Goal: Navigation & Orientation: Find specific page/section

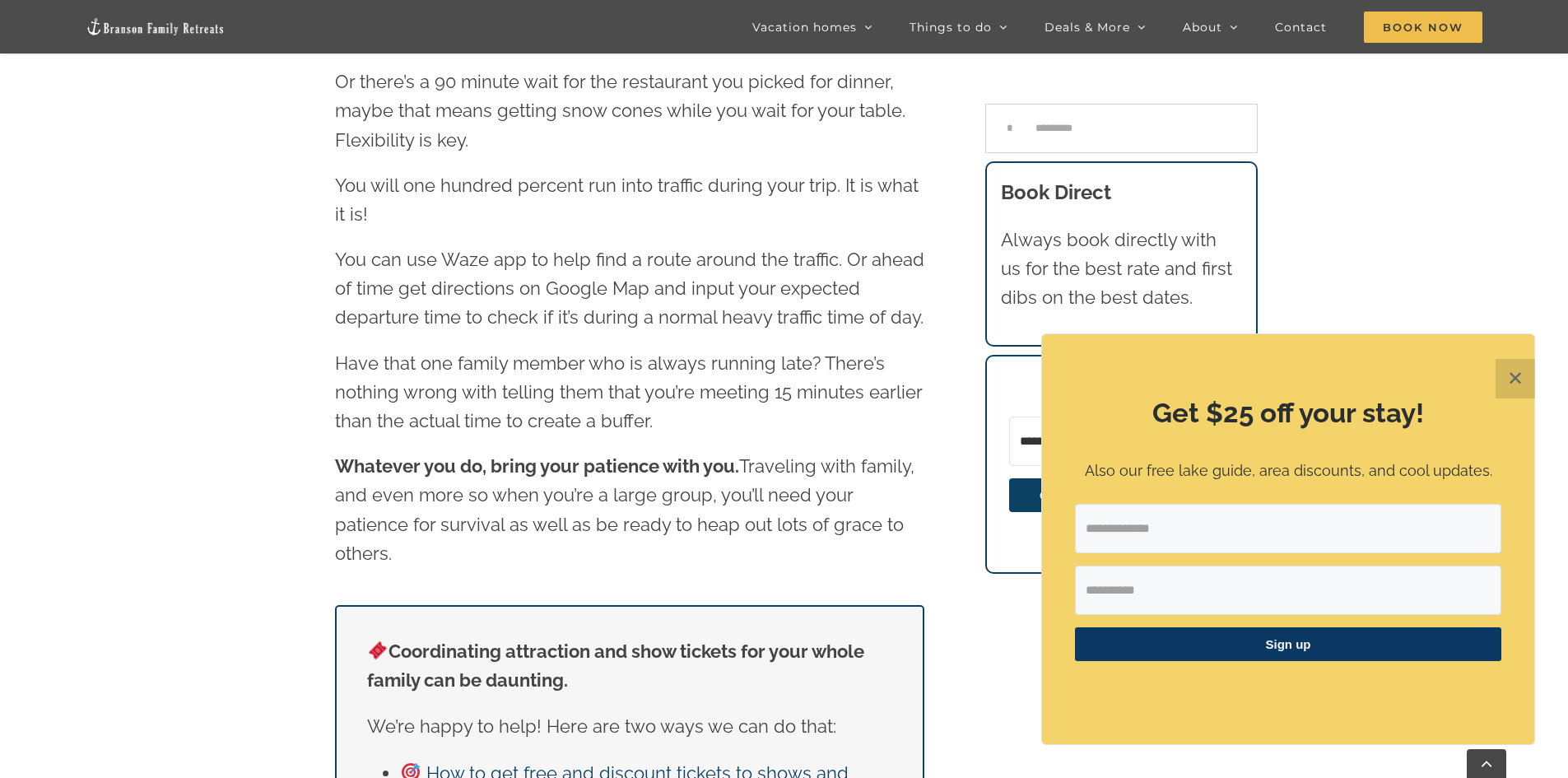
scroll to position [14975, 0]
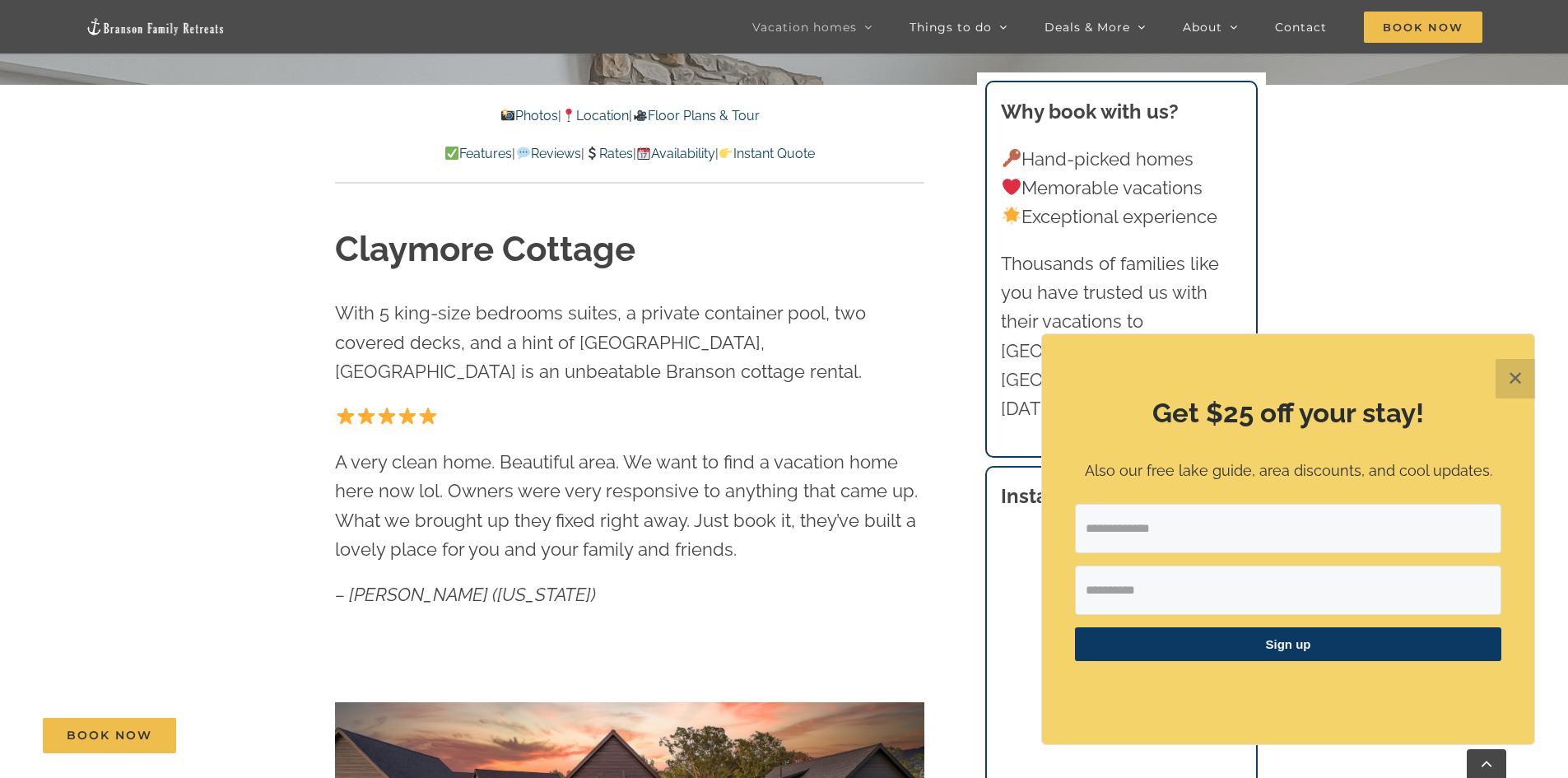
scroll to position [1317, 0]
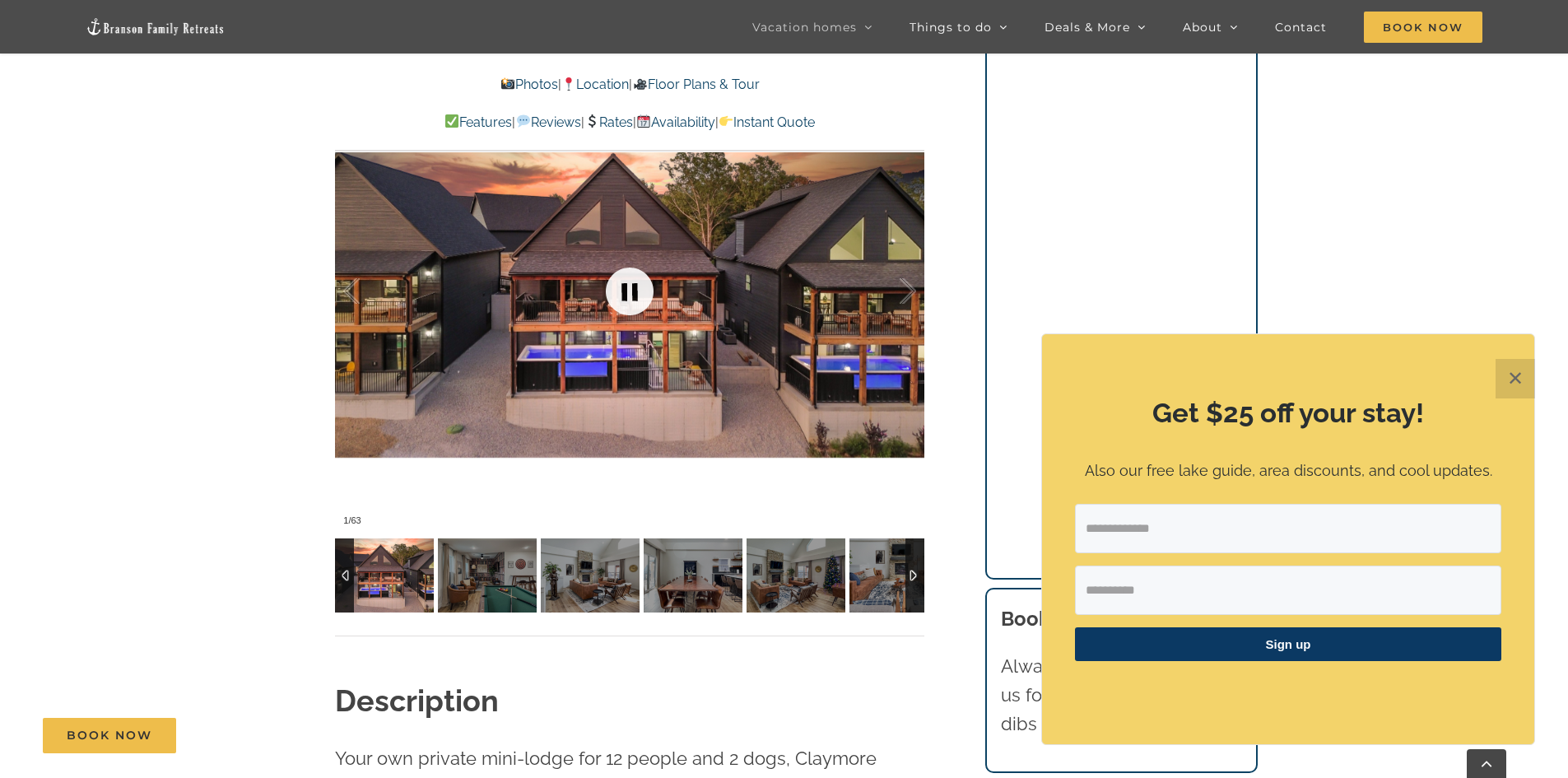
click at [629, 297] on link at bounding box center [629, 291] width 66 height 66
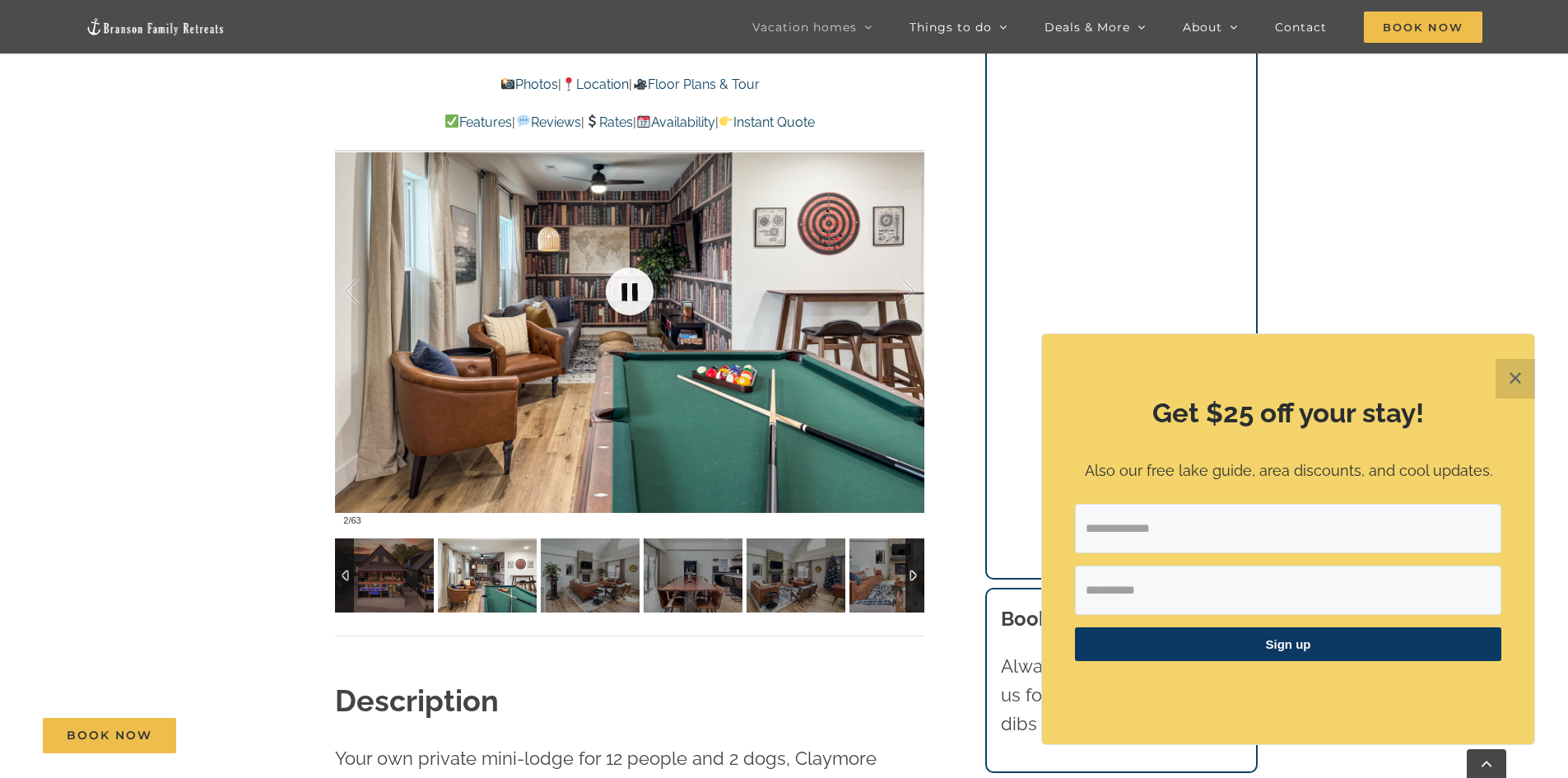
click at [629, 297] on link at bounding box center [629, 291] width 66 height 66
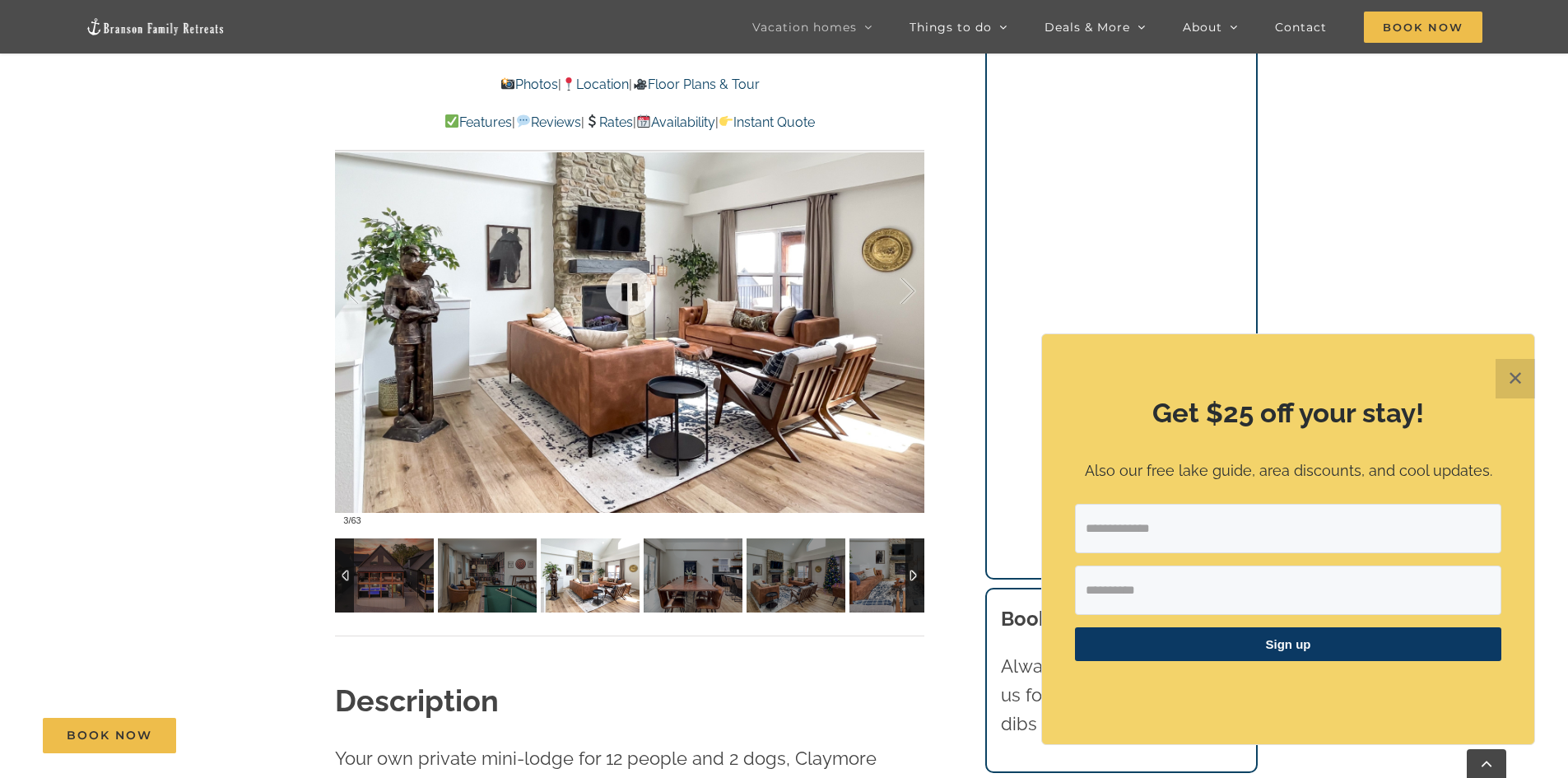
click at [690, 362] on div at bounding box center [630, 292] width 589 height 484
click at [627, 293] on link at bounding box center [629, 291] width 66 height 66
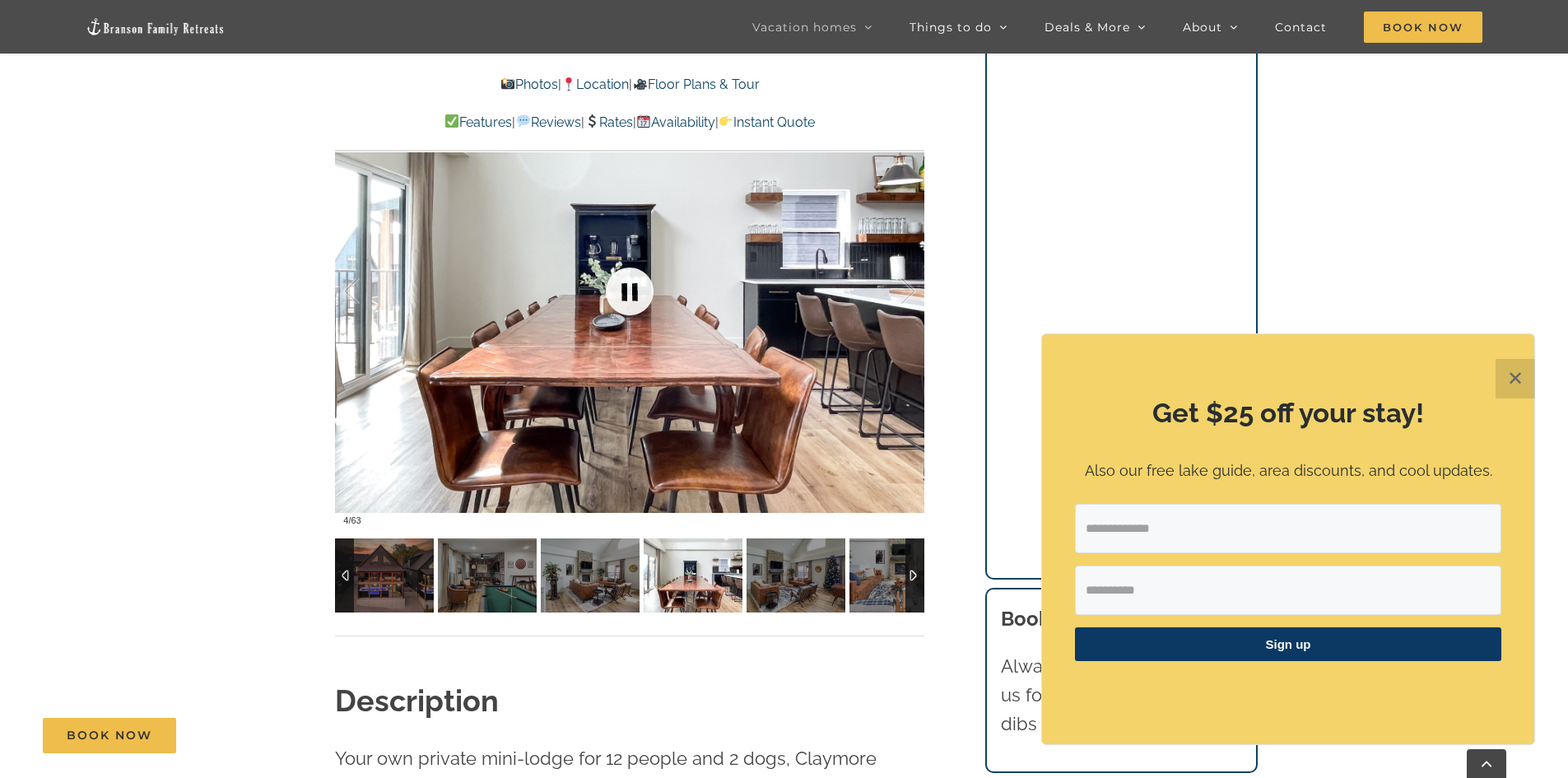
click at [627, 293] on link at bounding box center [629, 291] width 66 height 66
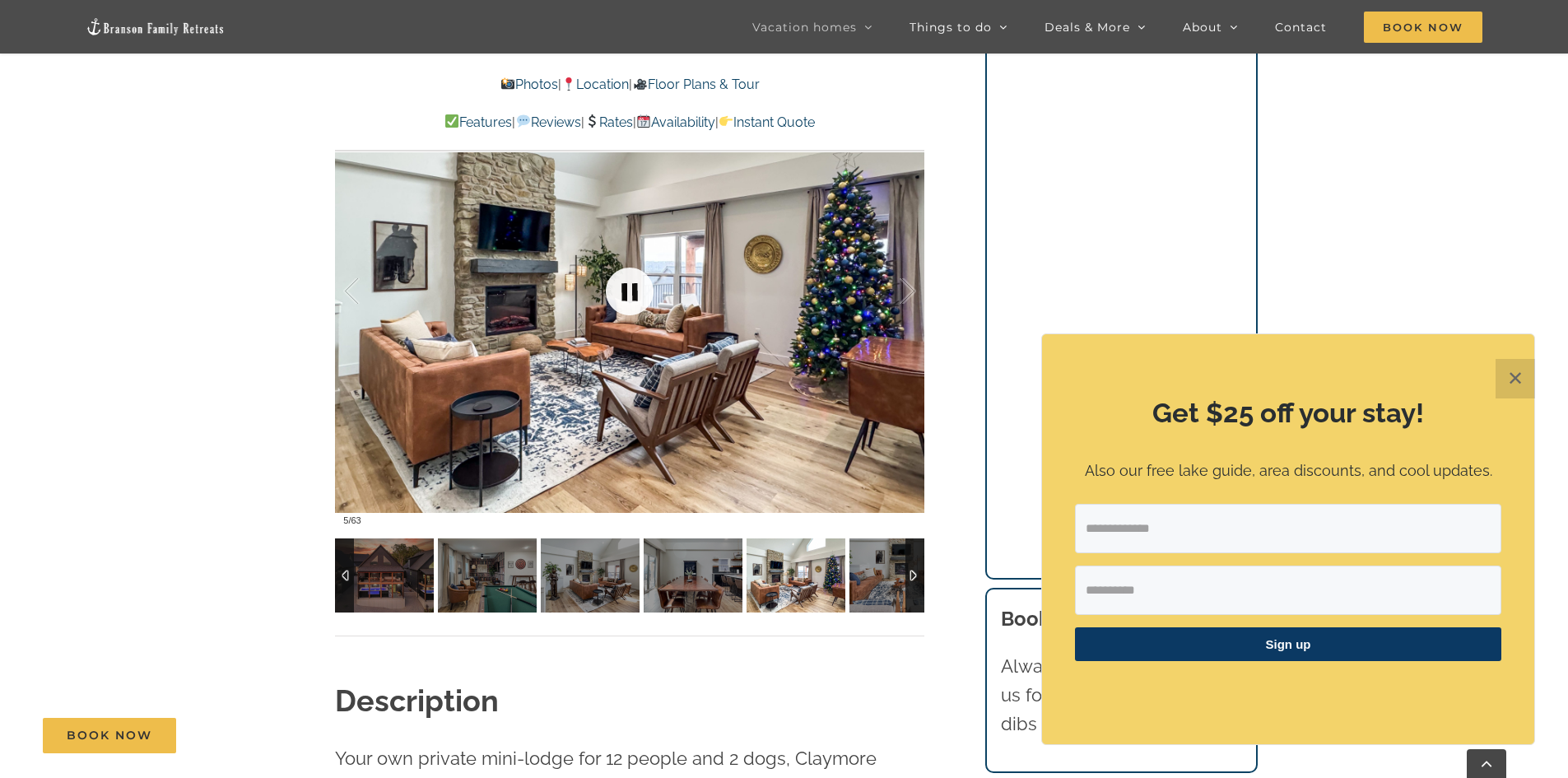
click at [625, 297] on link at bounding box center [629, 291] width 66 height 66
click at [624, 297] on link at bounding box center [629, 291] width 66 height 66
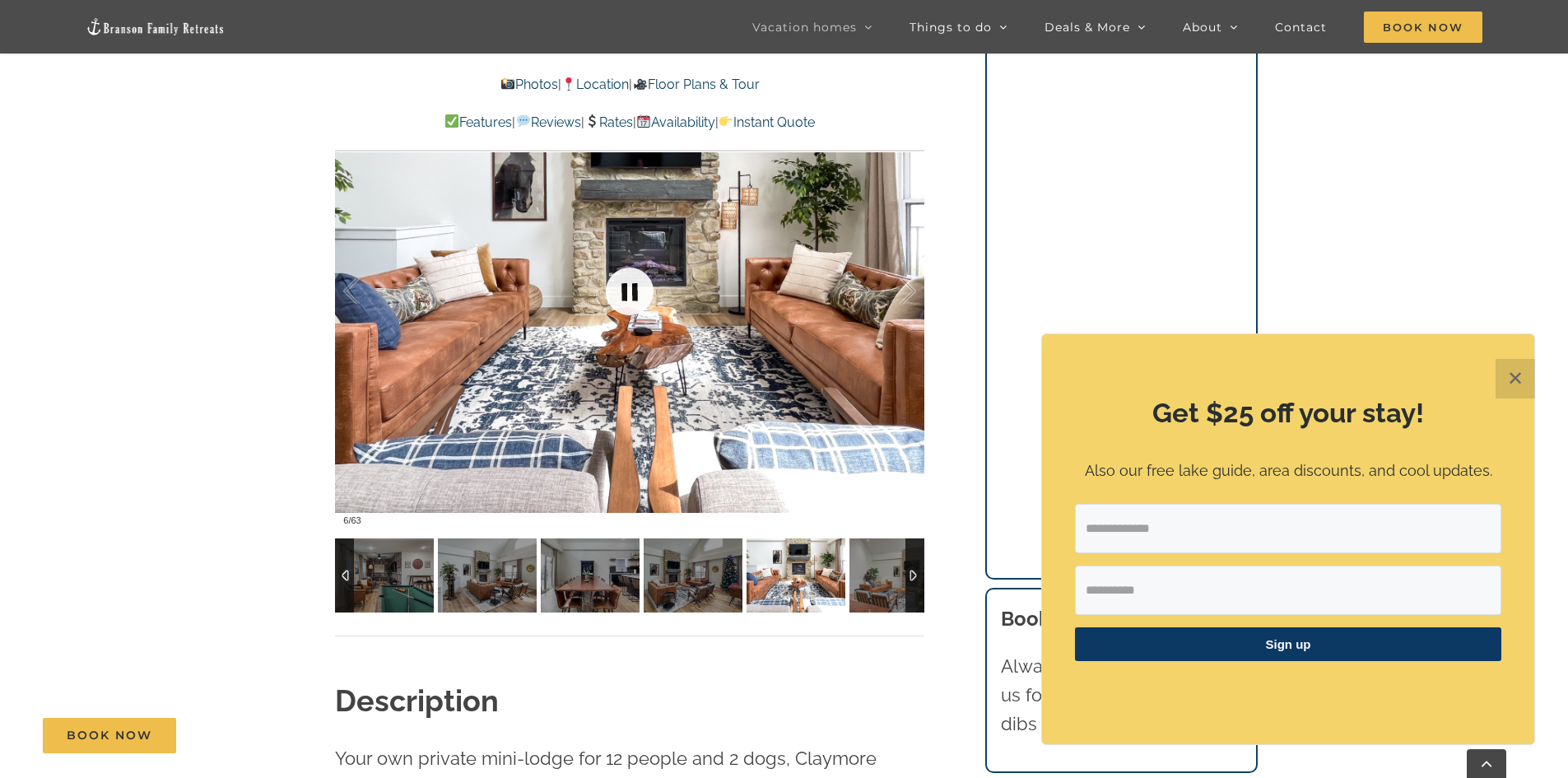
click at [628, 287] on link at bounding box center [629, 291] width 66 height 66
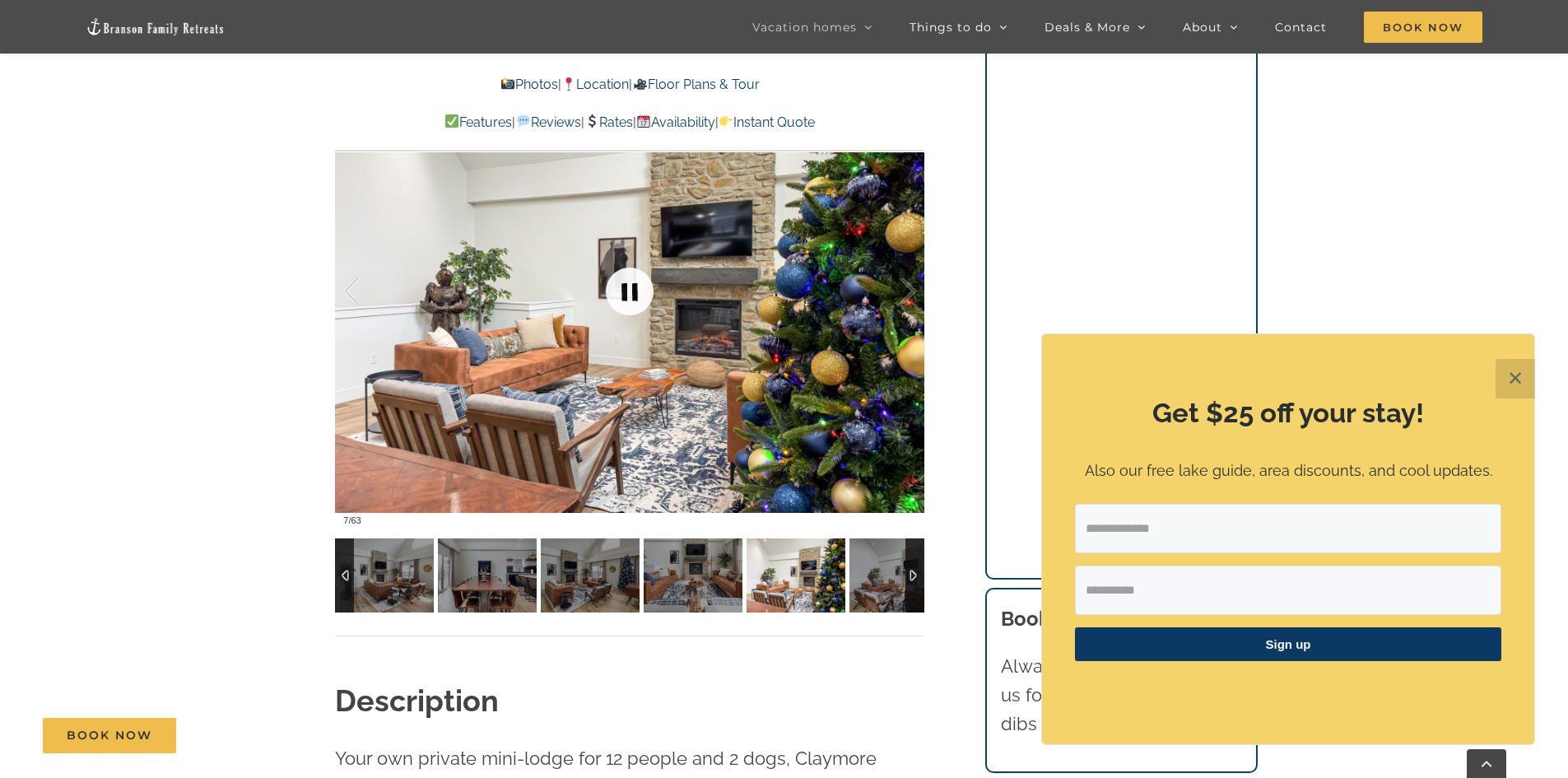
click at [628, 287] on link at bounding box center [629, 291] width 66 height 66
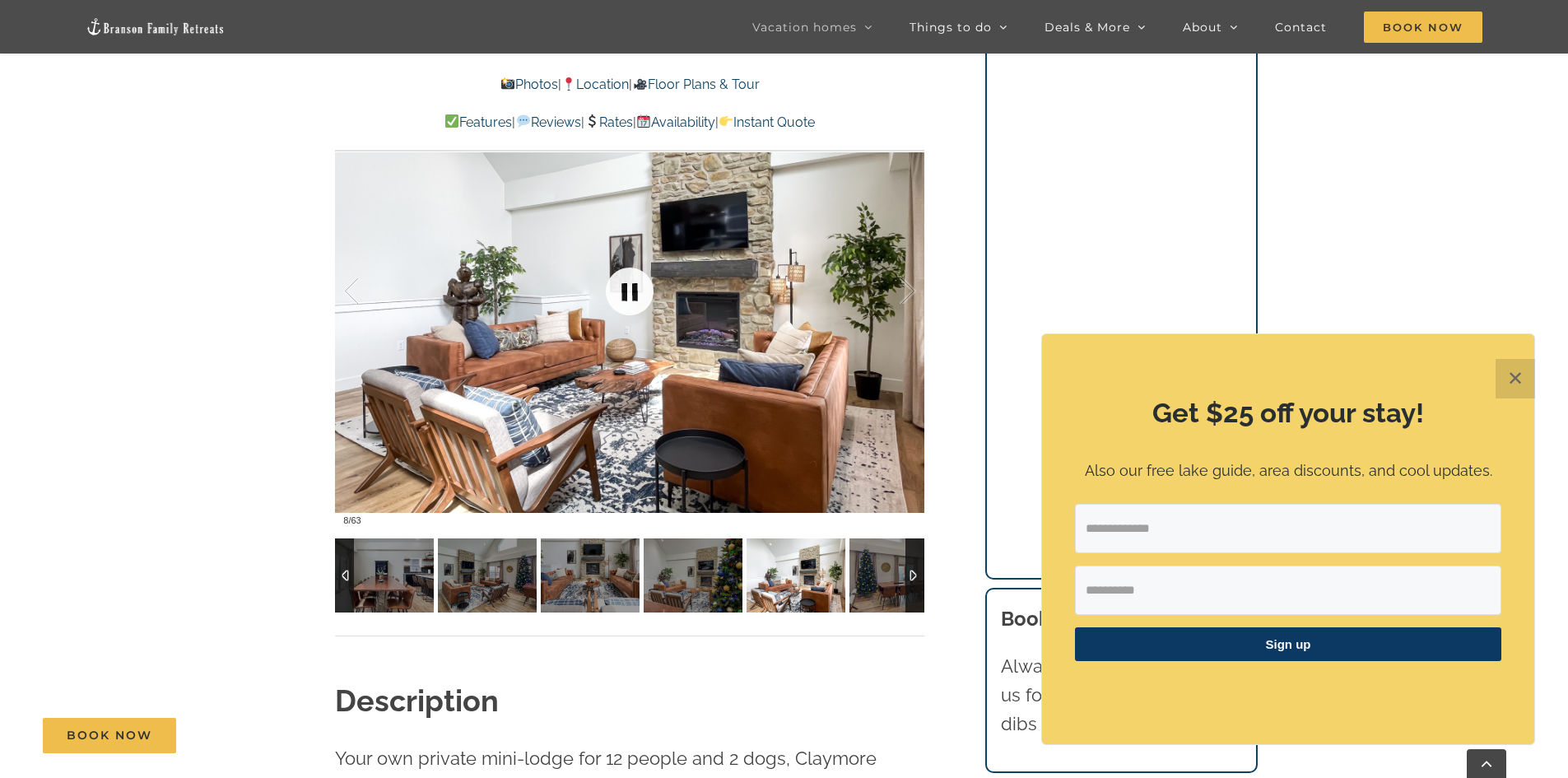
click at [628, 287] on link at bounding box center [629, 291] width 66 height 66
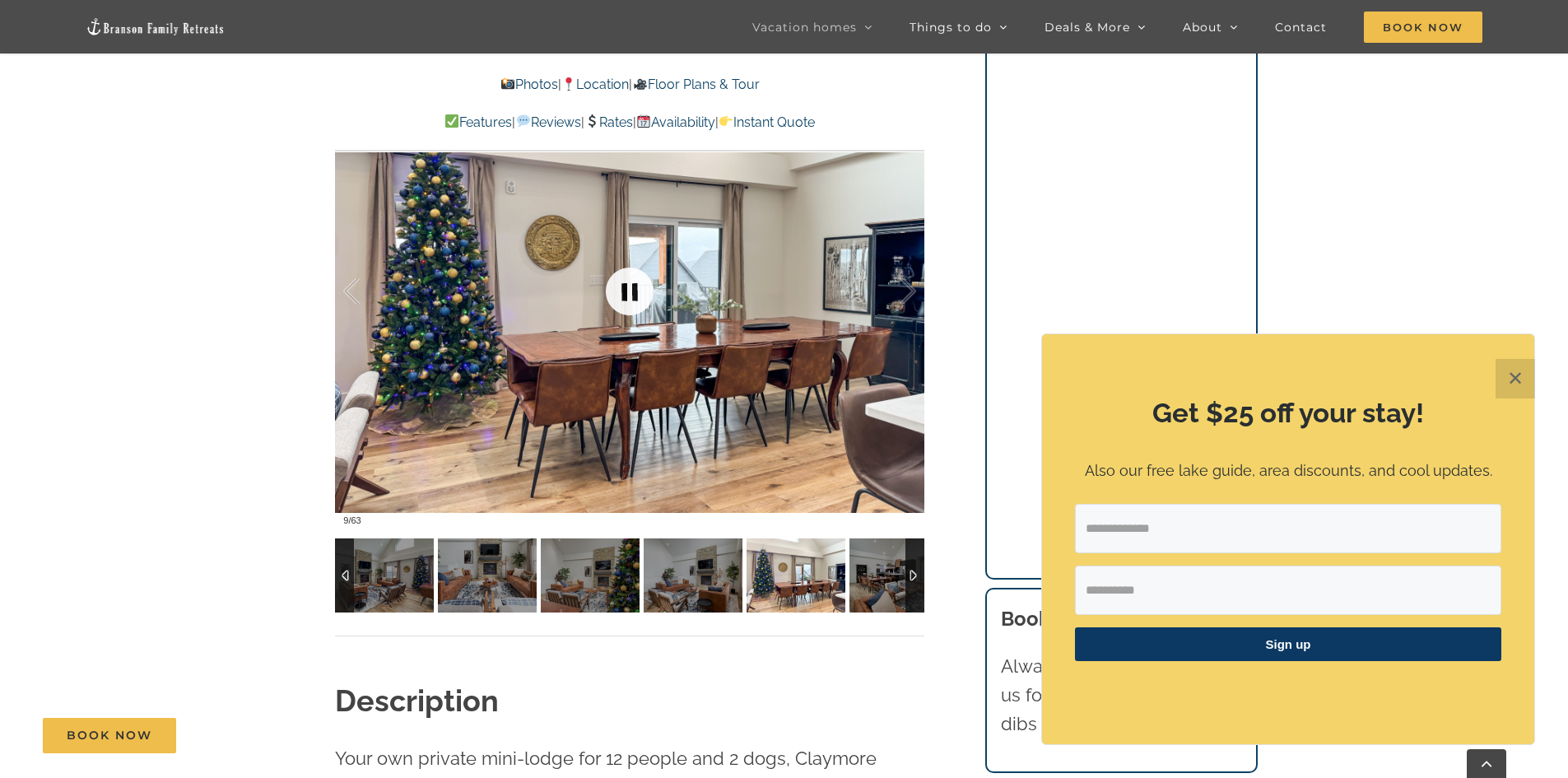
click at [628, 287] on link at bounding box center [629, 291] width 66 height 66
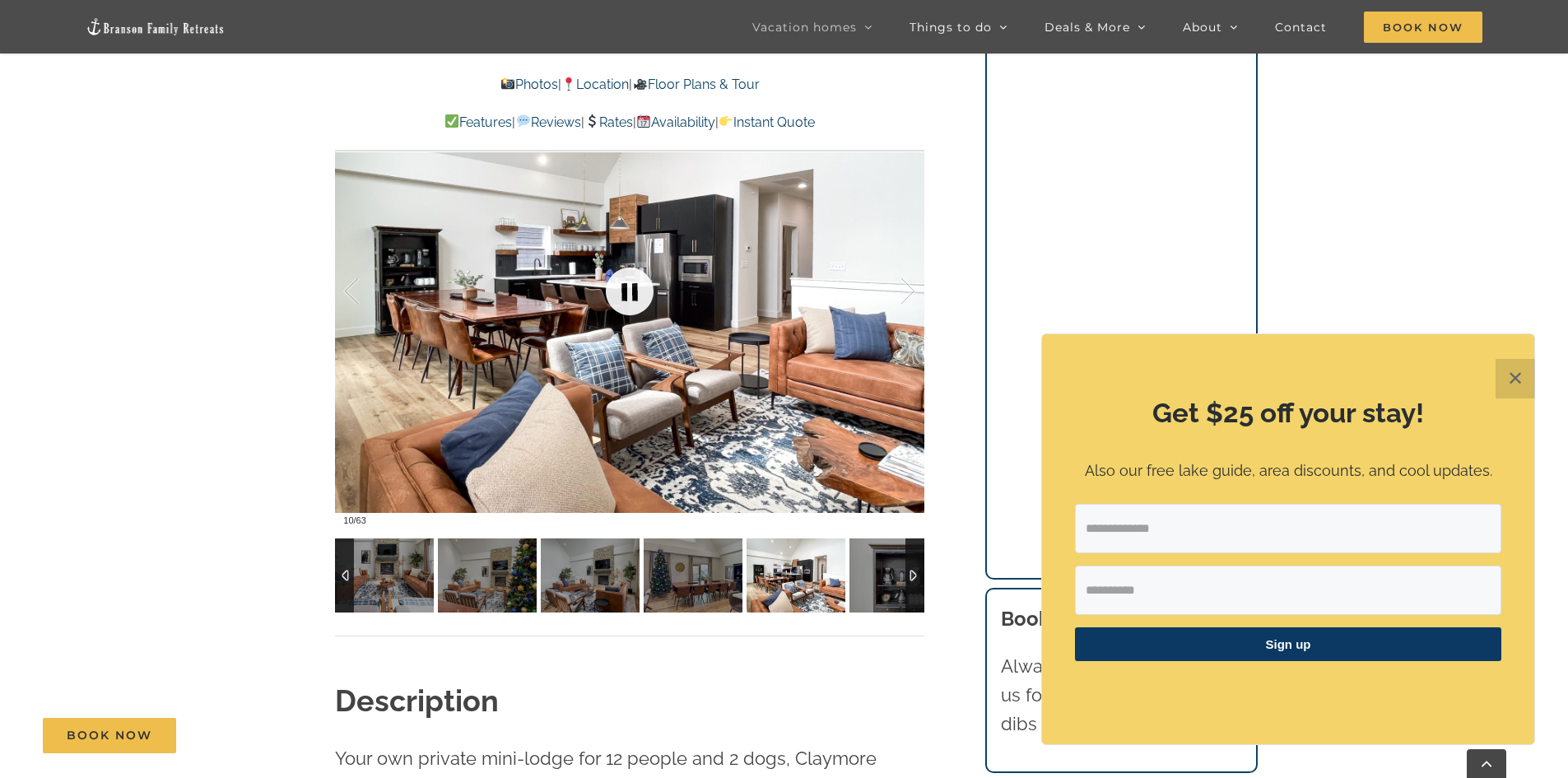
click at [628, 287] on link at bounding box center [629, 291] width 66 height 66
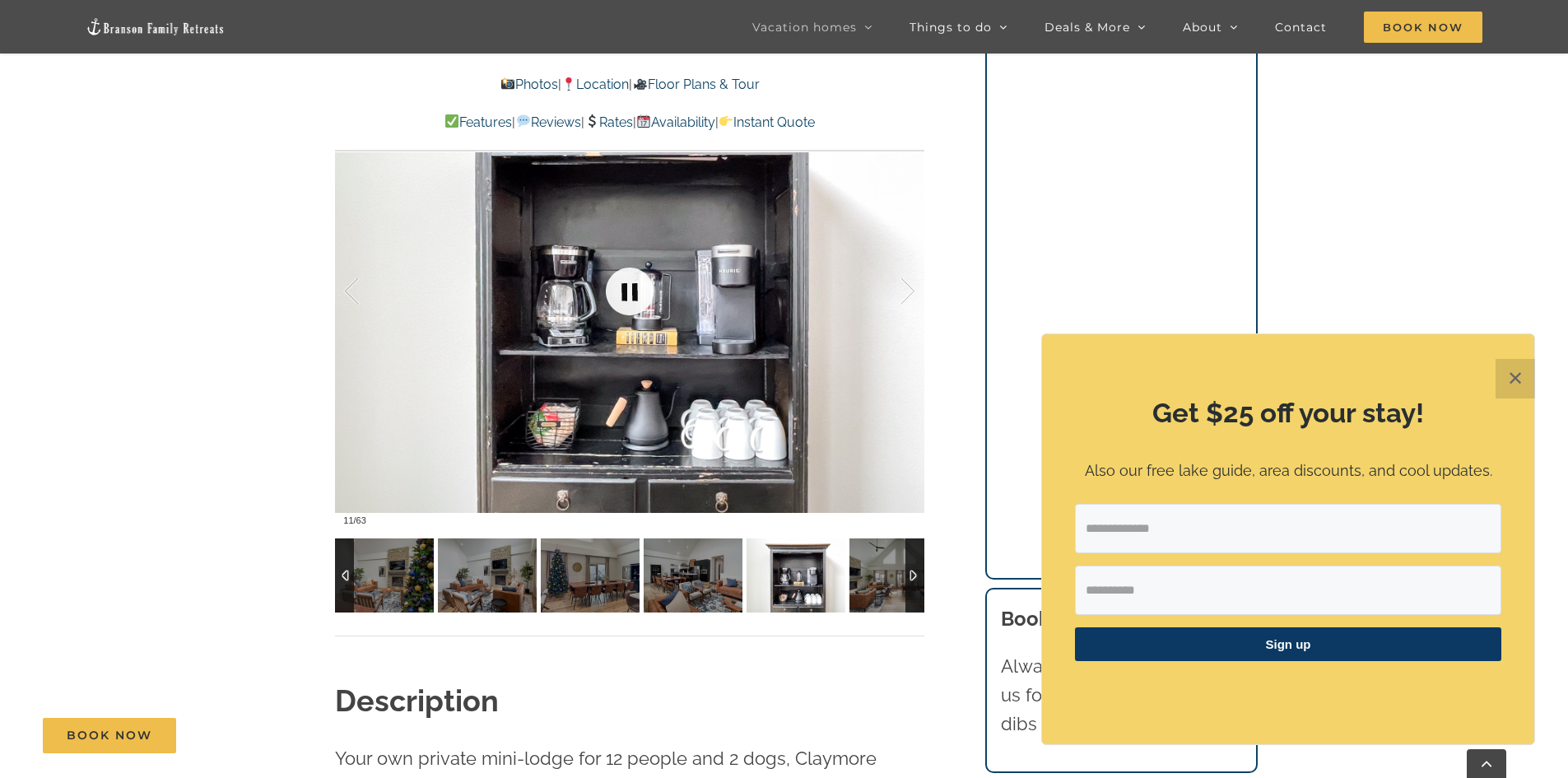
click at [628, 287] on link at bounding box center [629, 291] width 66 height 66
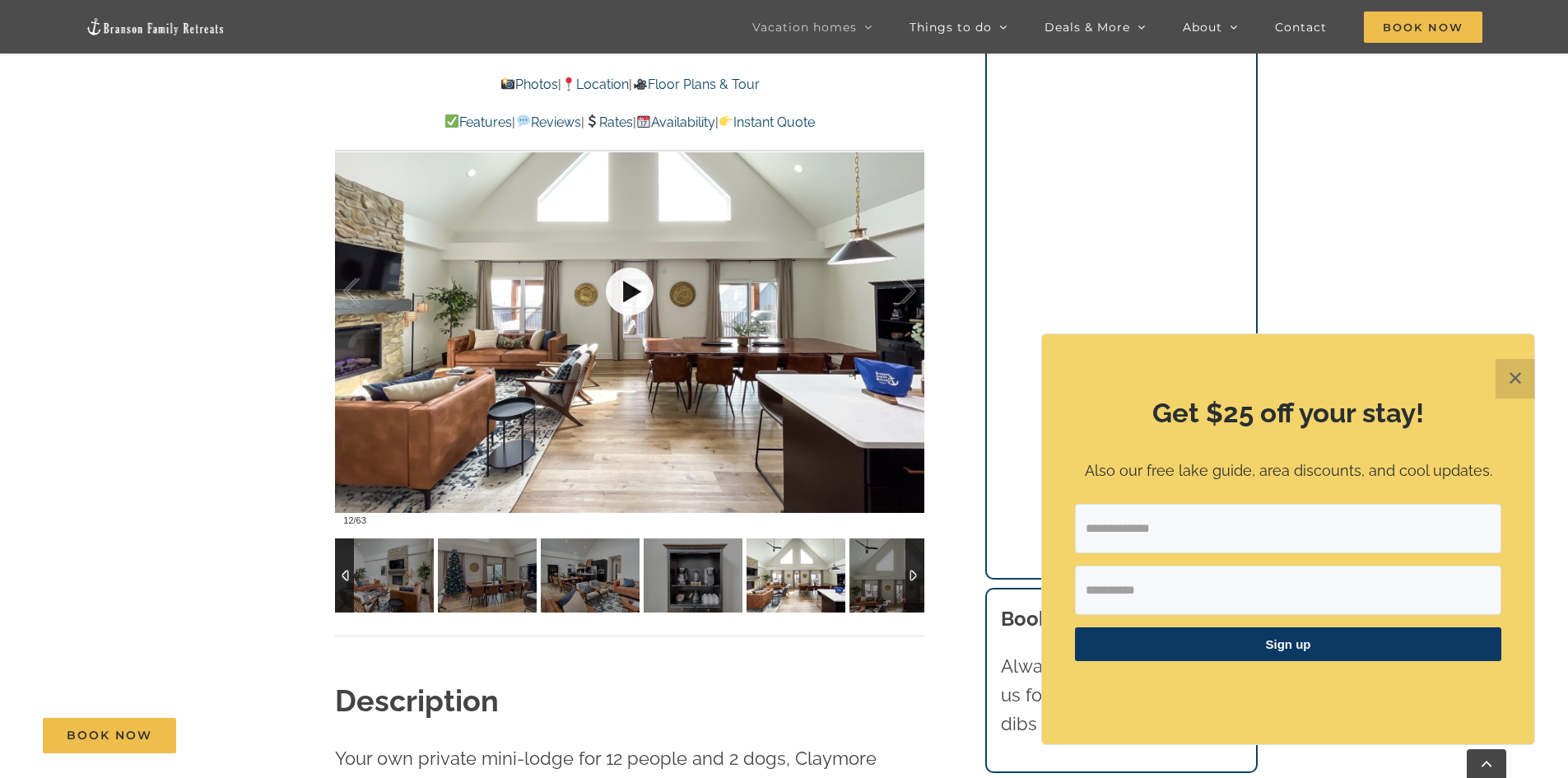
click at [628, 287] on link at bounding box center [629, 291] width 66 height 66
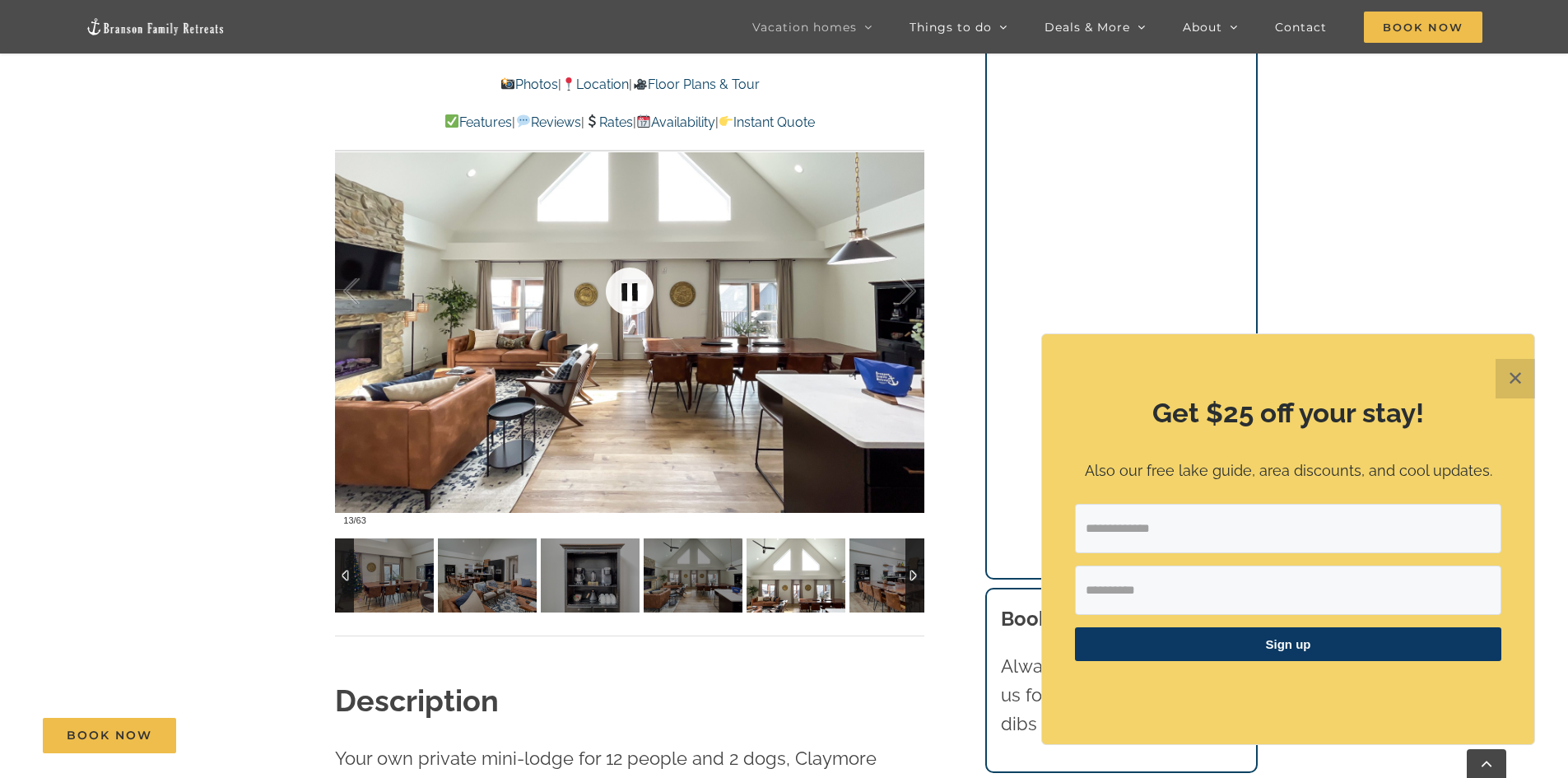
click at [628, 287] on link at bounding box center [629, 291] width 66 height 66
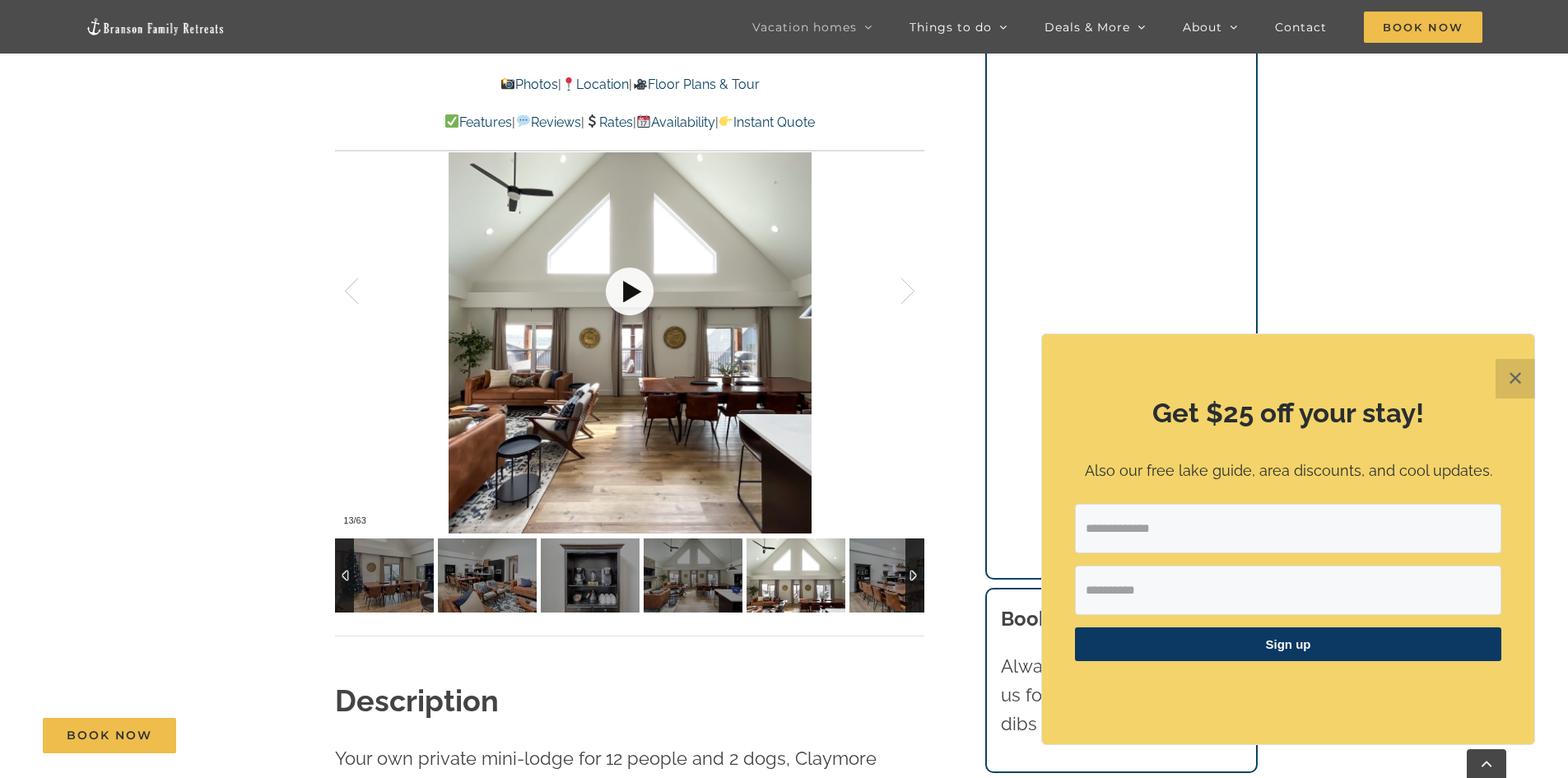
click at [628, 287] on link at bounding box center [629, 291] width 66 height 66
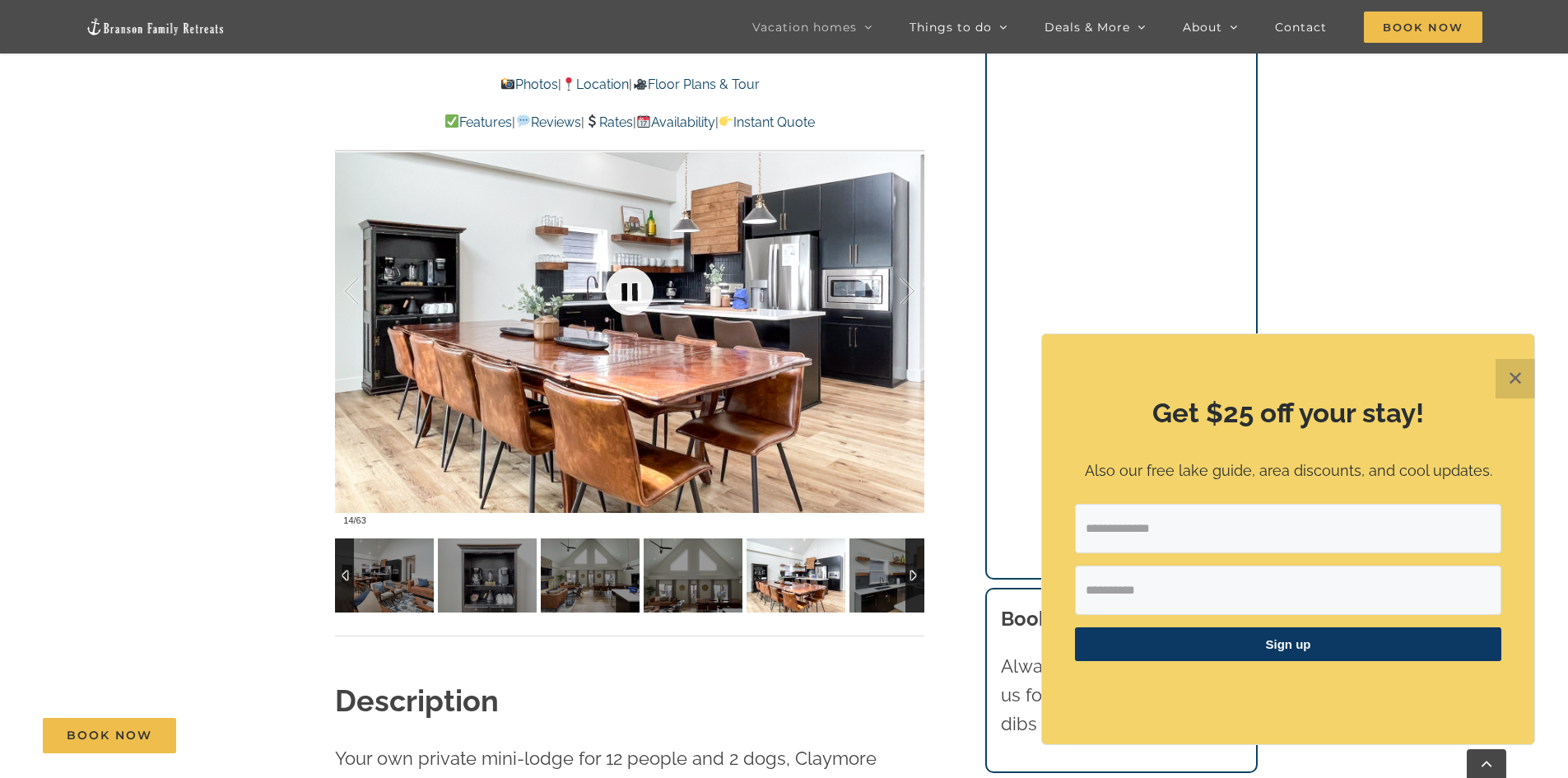
click at [628, 287] on link at bounding box center [629, 291] width 66 height 66
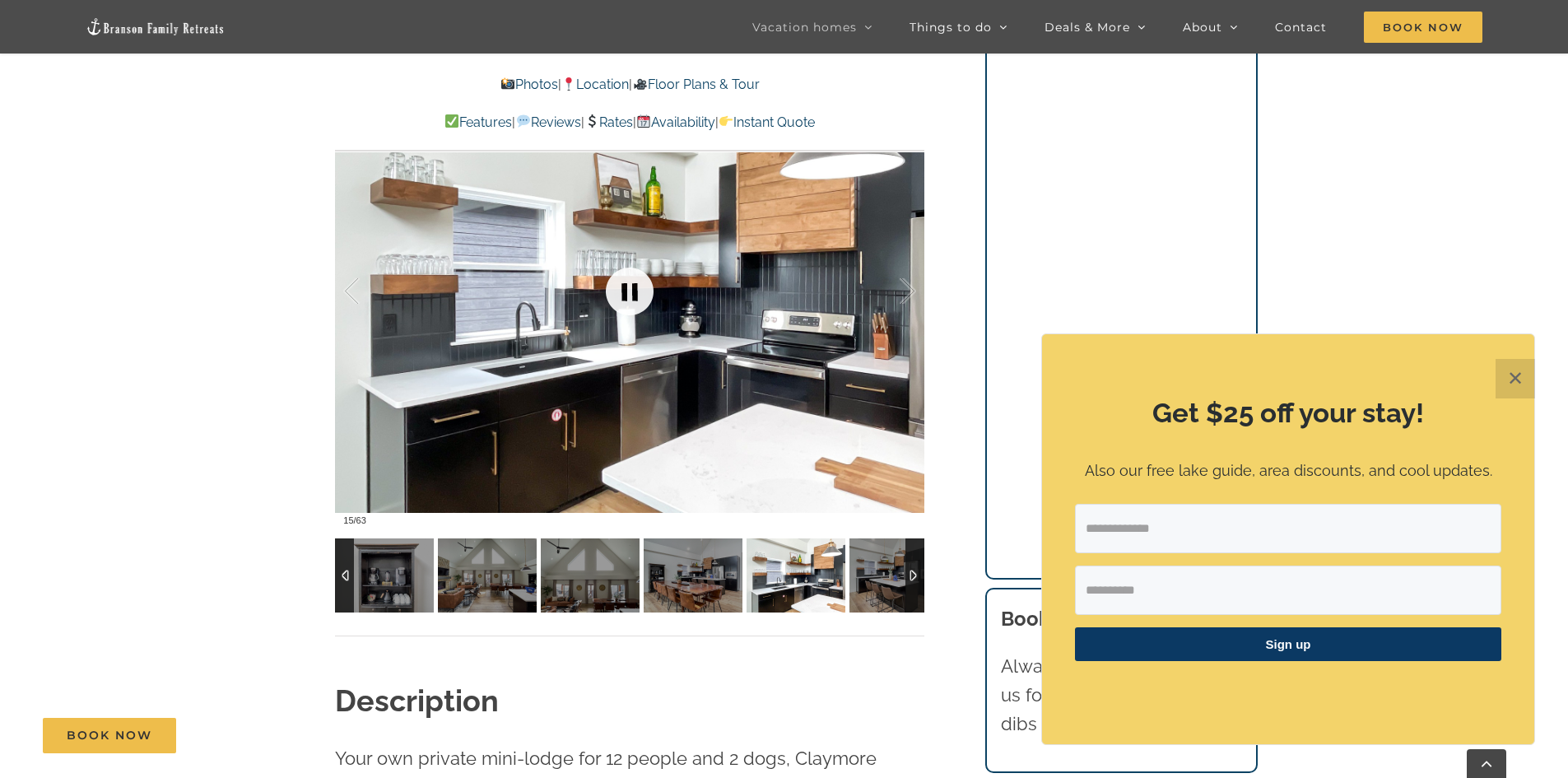
click at [628, 287] on link at bounding box center [629, 291] width 66 height 66
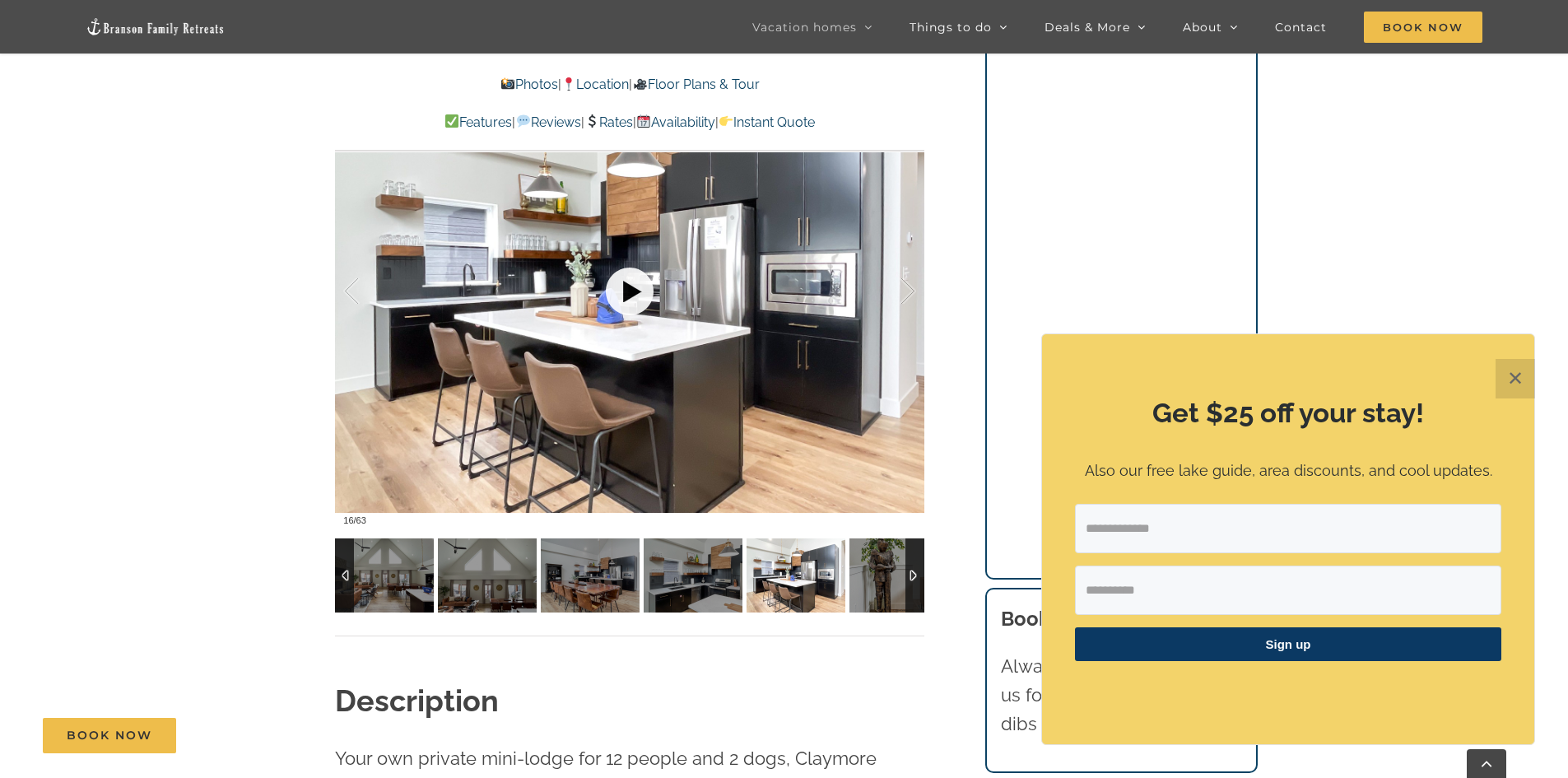
click at [628, 287] on link at bounding box center [629, 291] width 66 height 66
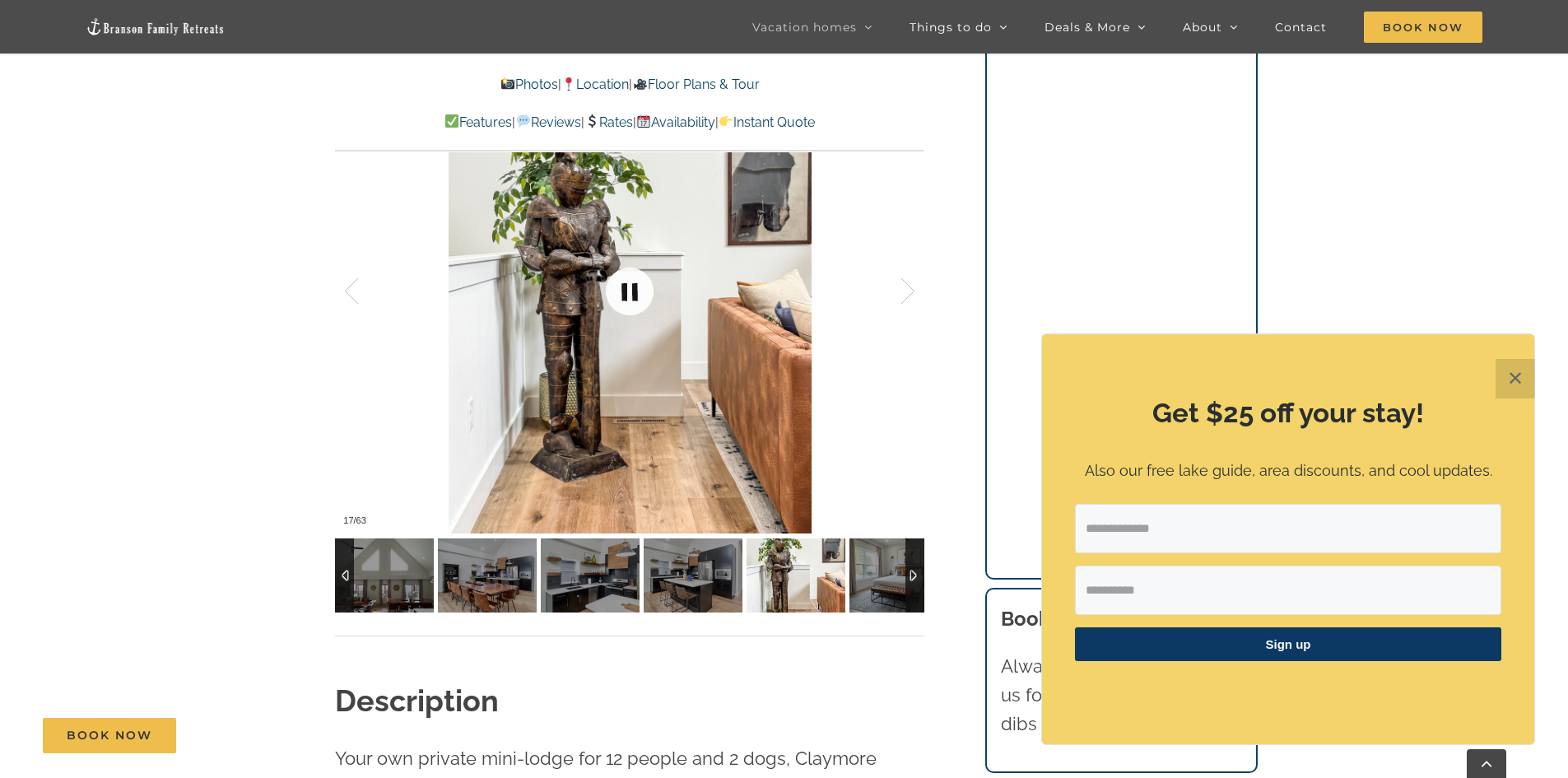
click at [628, 287] on link at bounding box center [629, 291] width 66 height 66
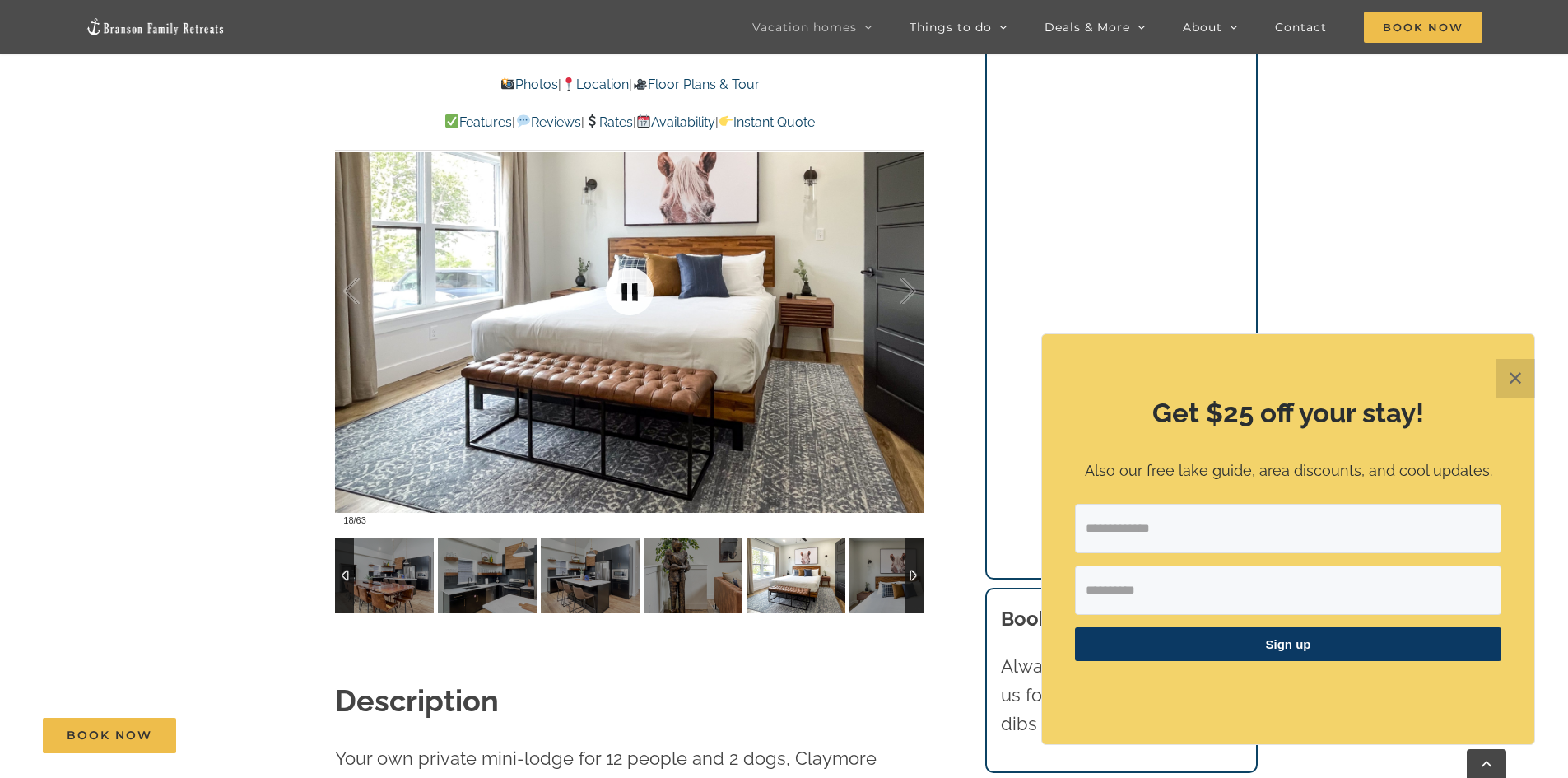
click at [628, 287] on link at bounding box center [629, 291] width 66 height 66
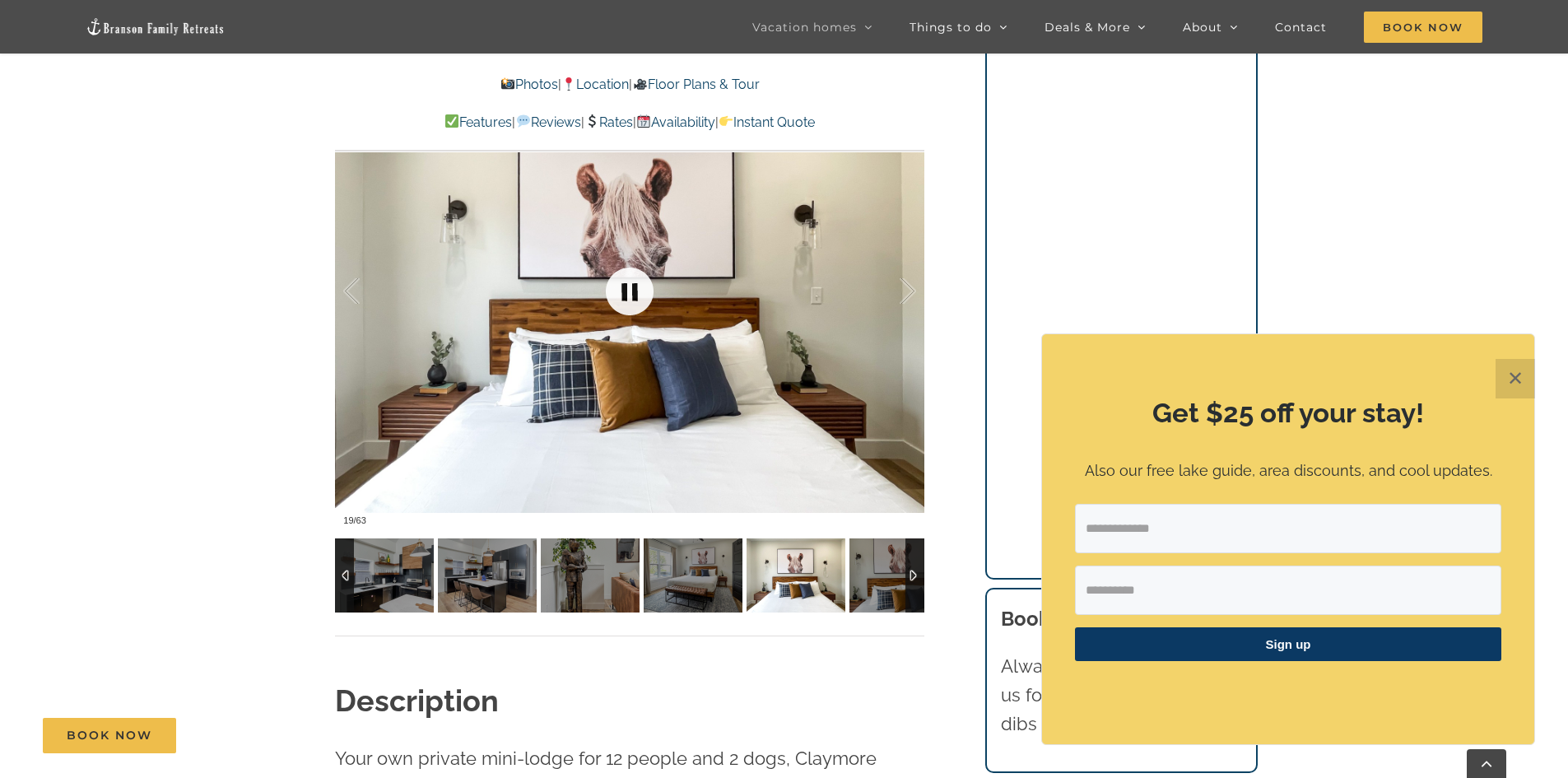
click at [628, 287] on link at bounding box center [629, 291] width 66 height 66
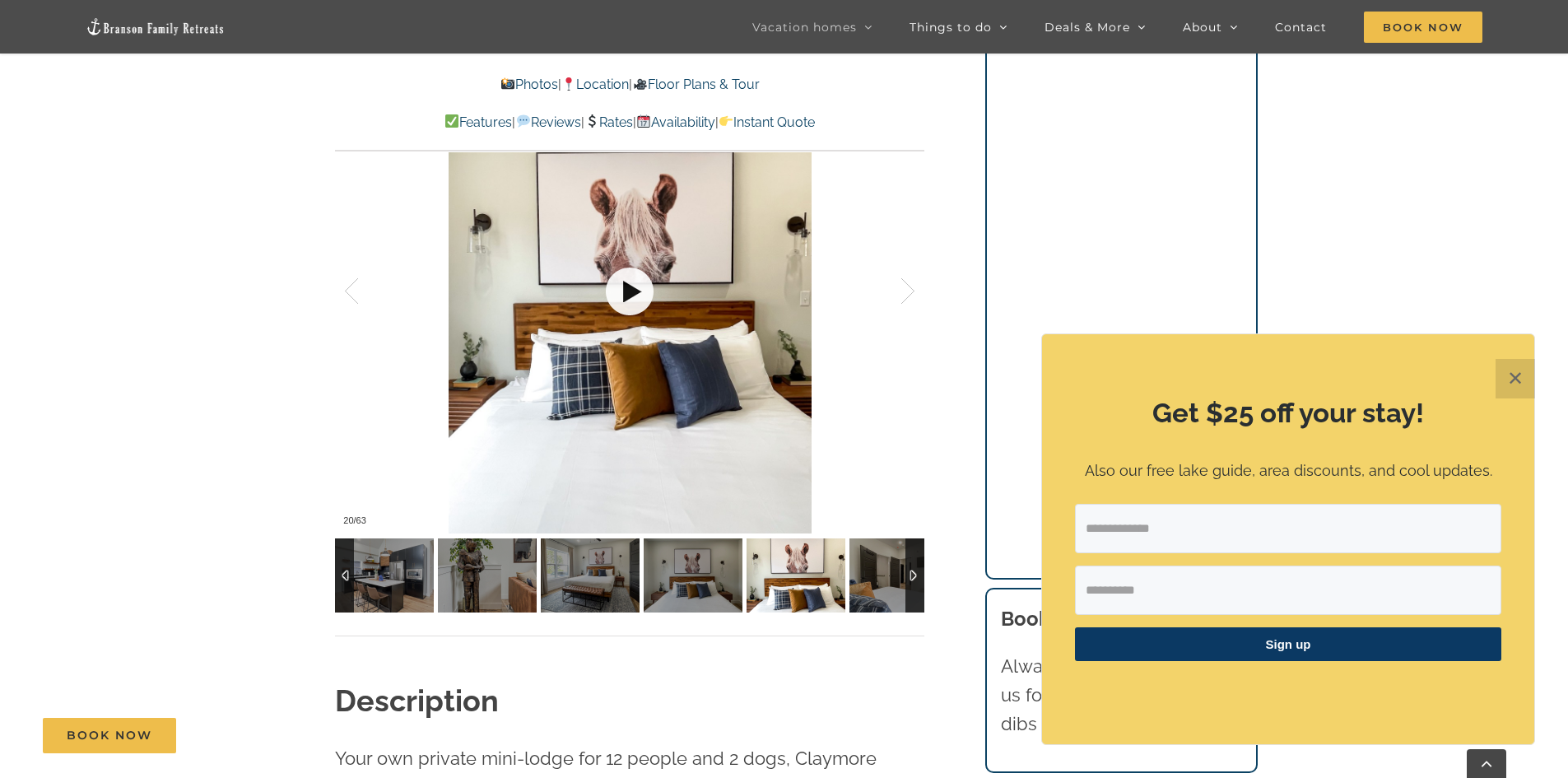
click at [628, 287] on link at bounding box center [629, 291] width 66 height 66
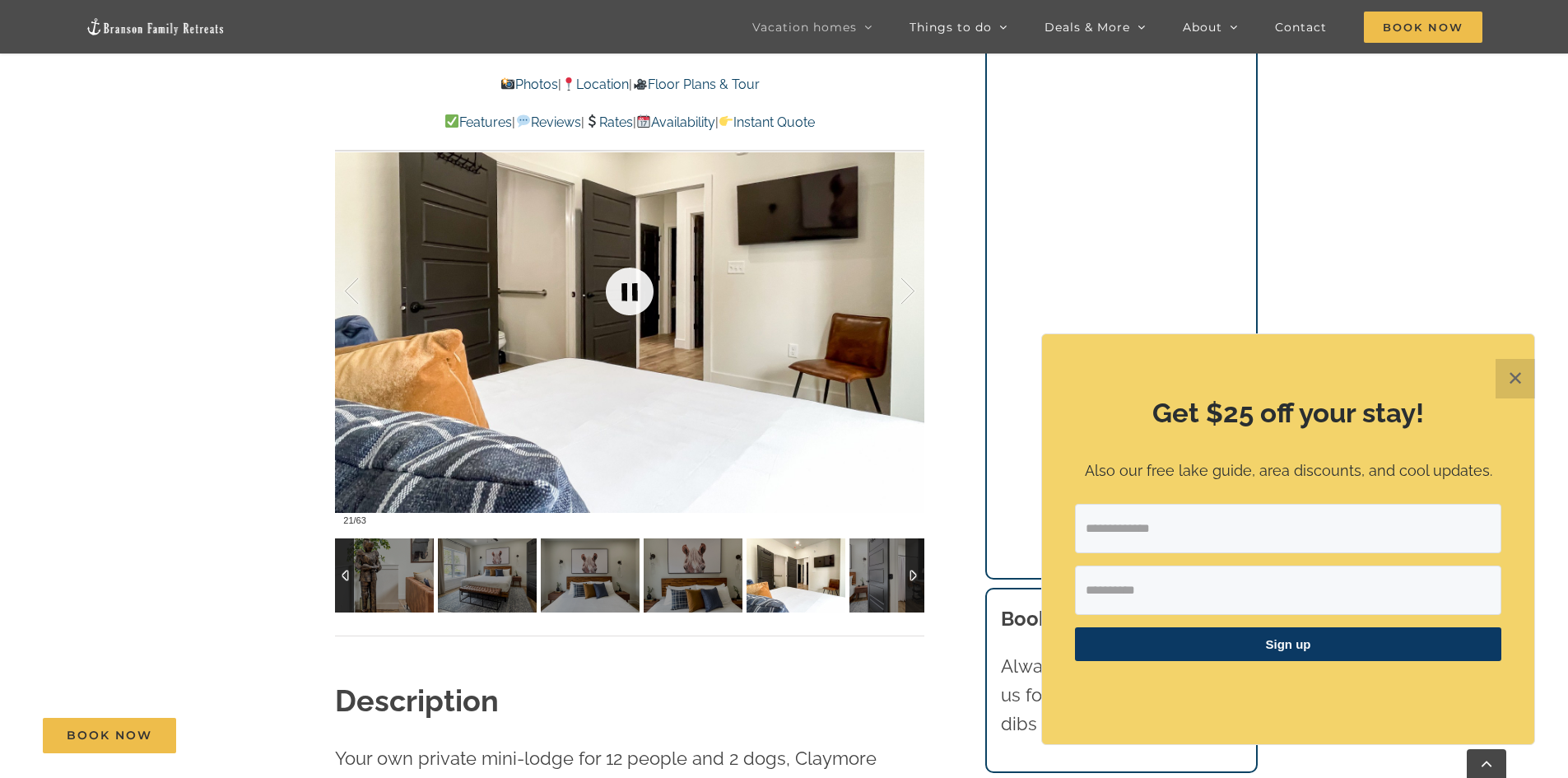
click at [628, 287] on link at bounding box center [629, 291] width 66 height 66
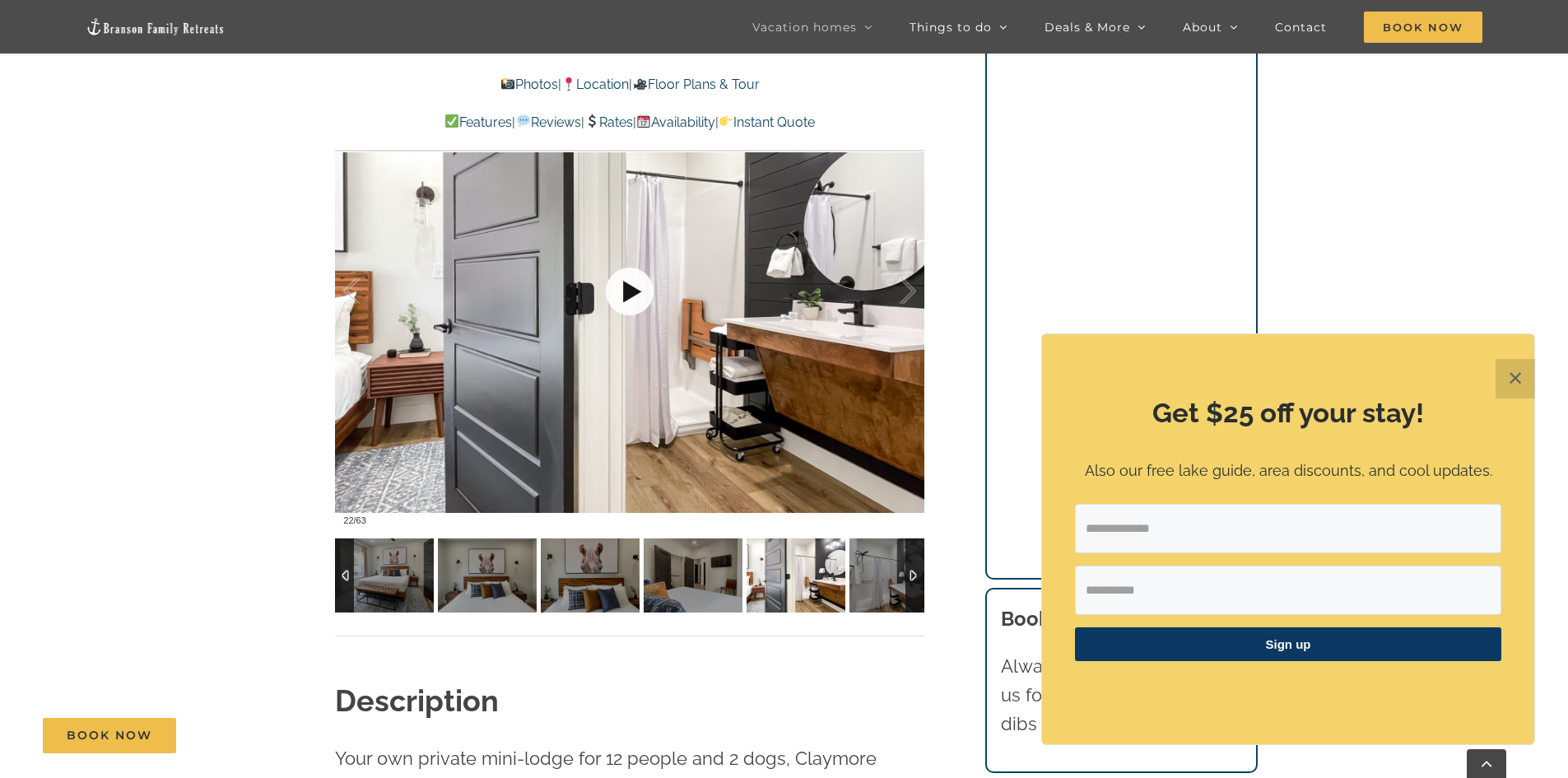
click at [628, 287] on link at bounding box center [629, 291] width 66 height 66
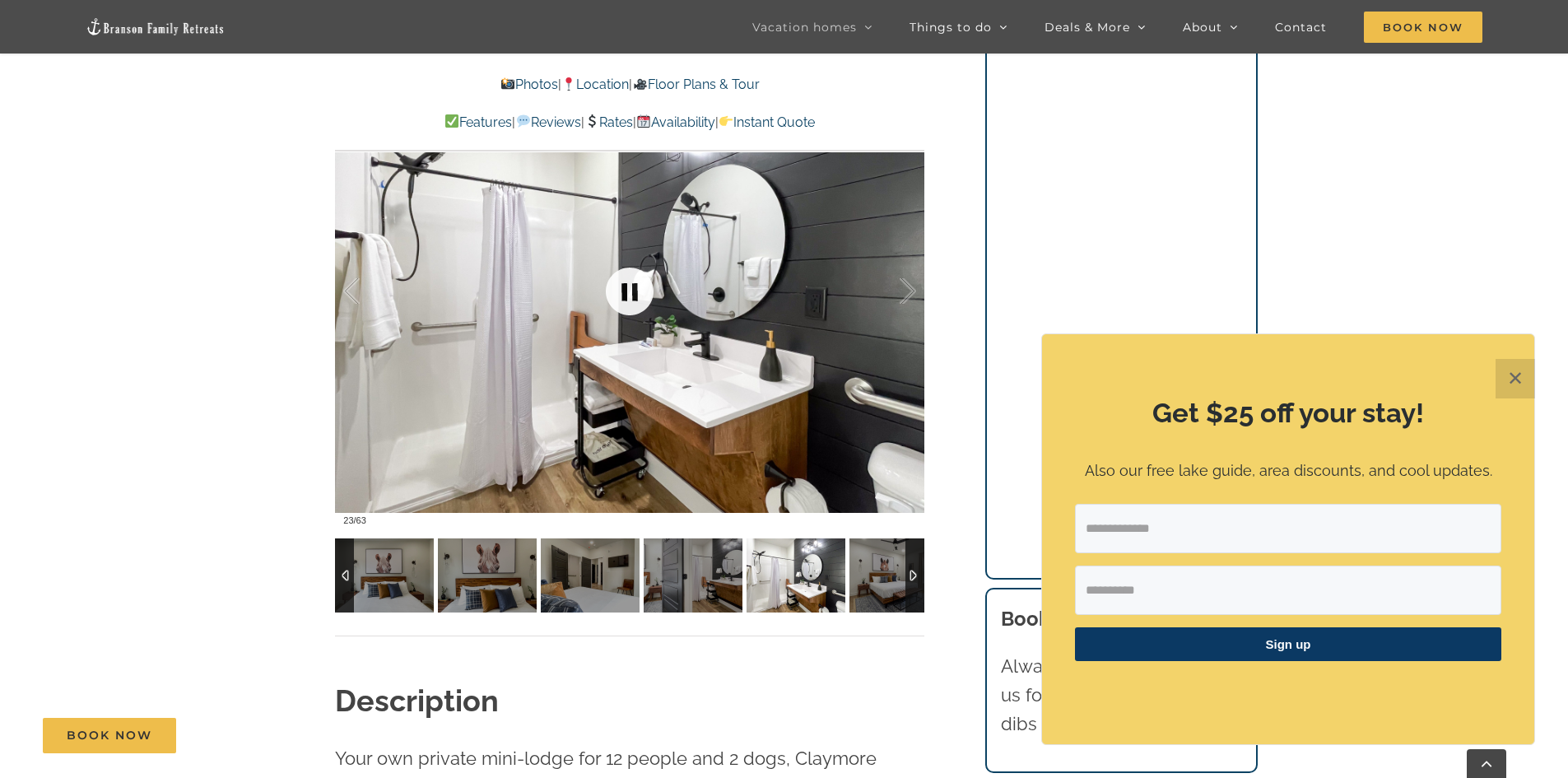
click at [628, 287] on link at bounding box center [629, 291] width 66 height 66
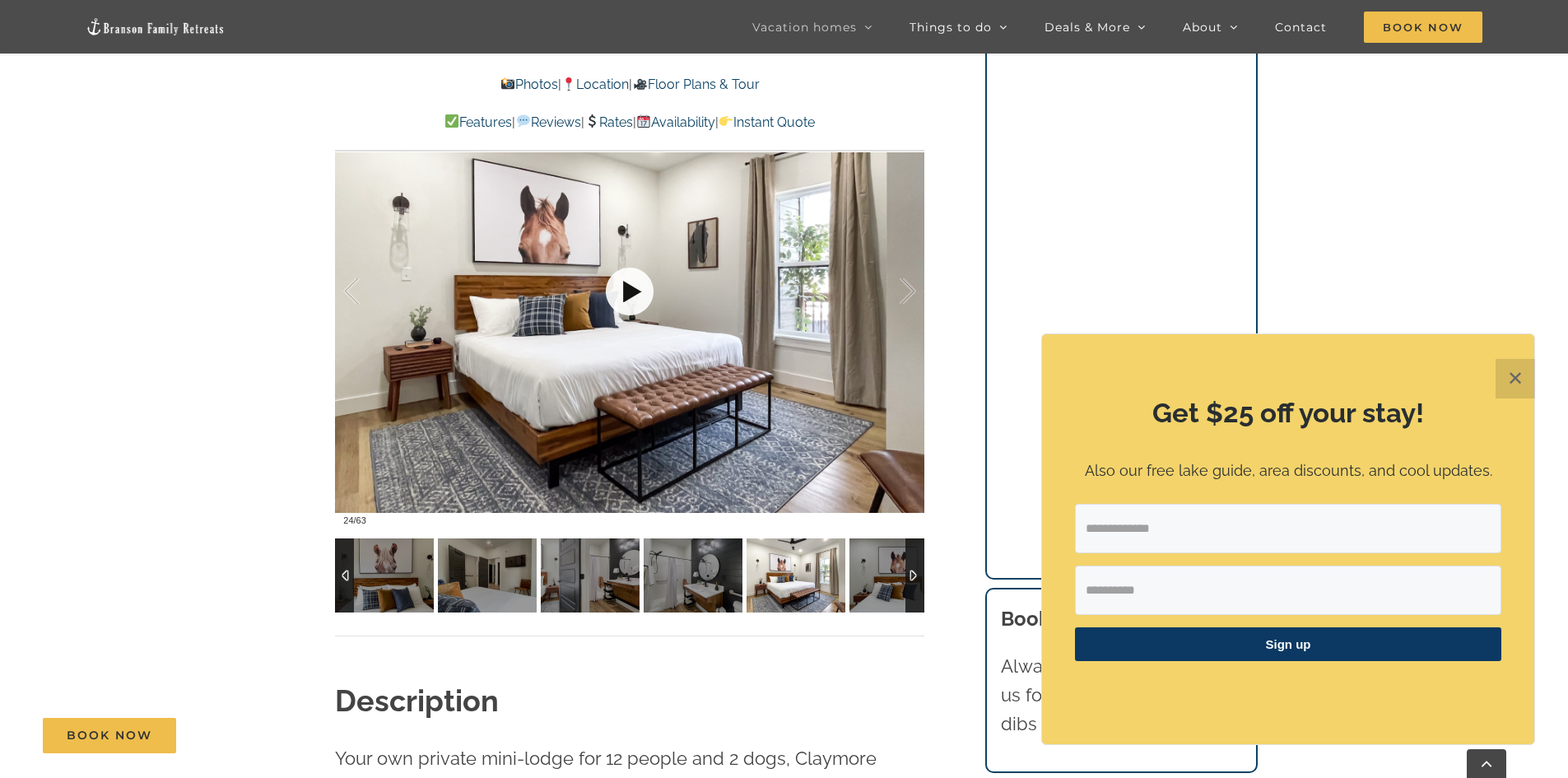
click at [628, 287] on link at bounding box center [629, 291] width 66 height 66
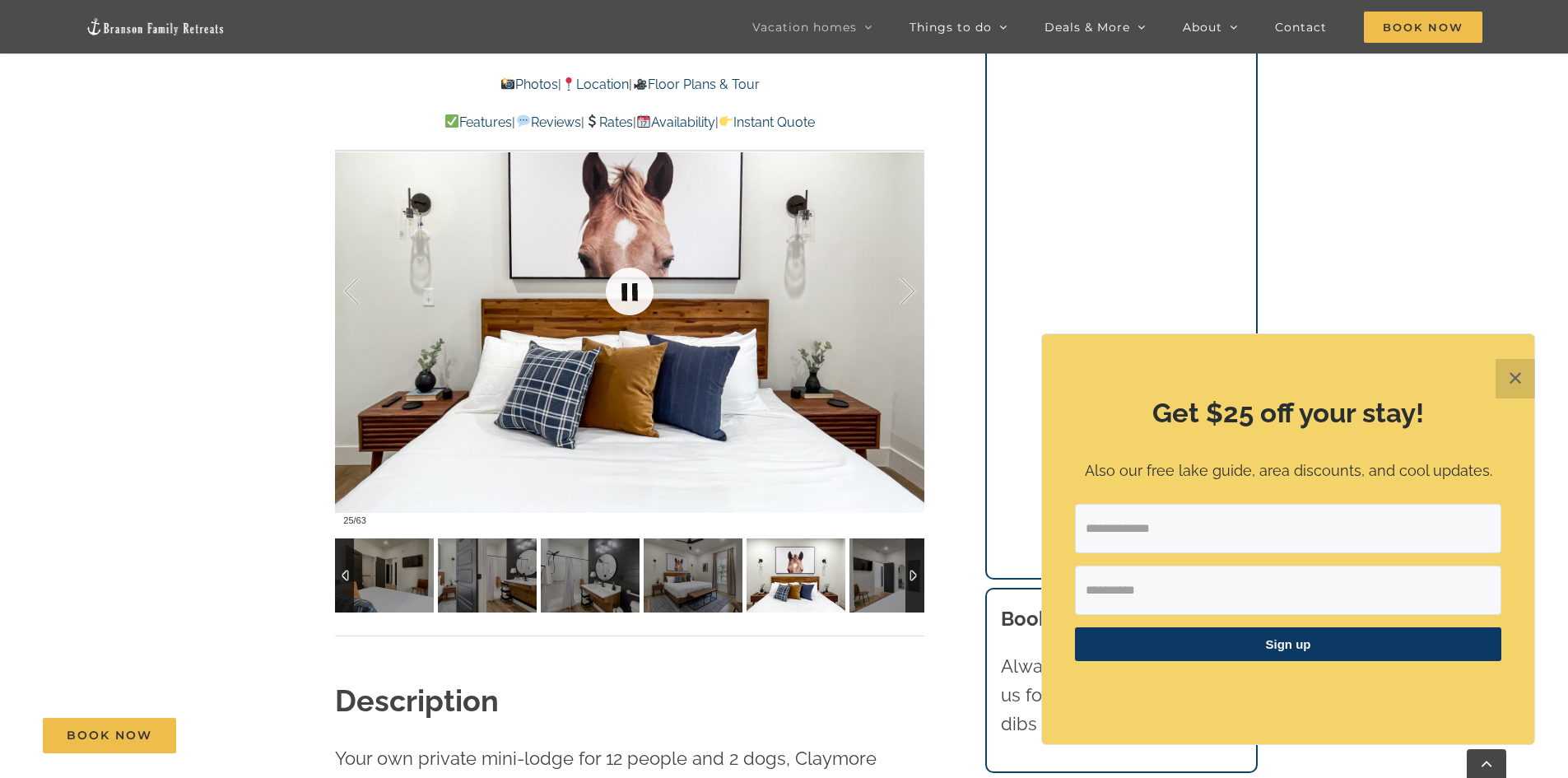
click at [628, 287] on link at bounding box center [629, 291] width 66 height 66
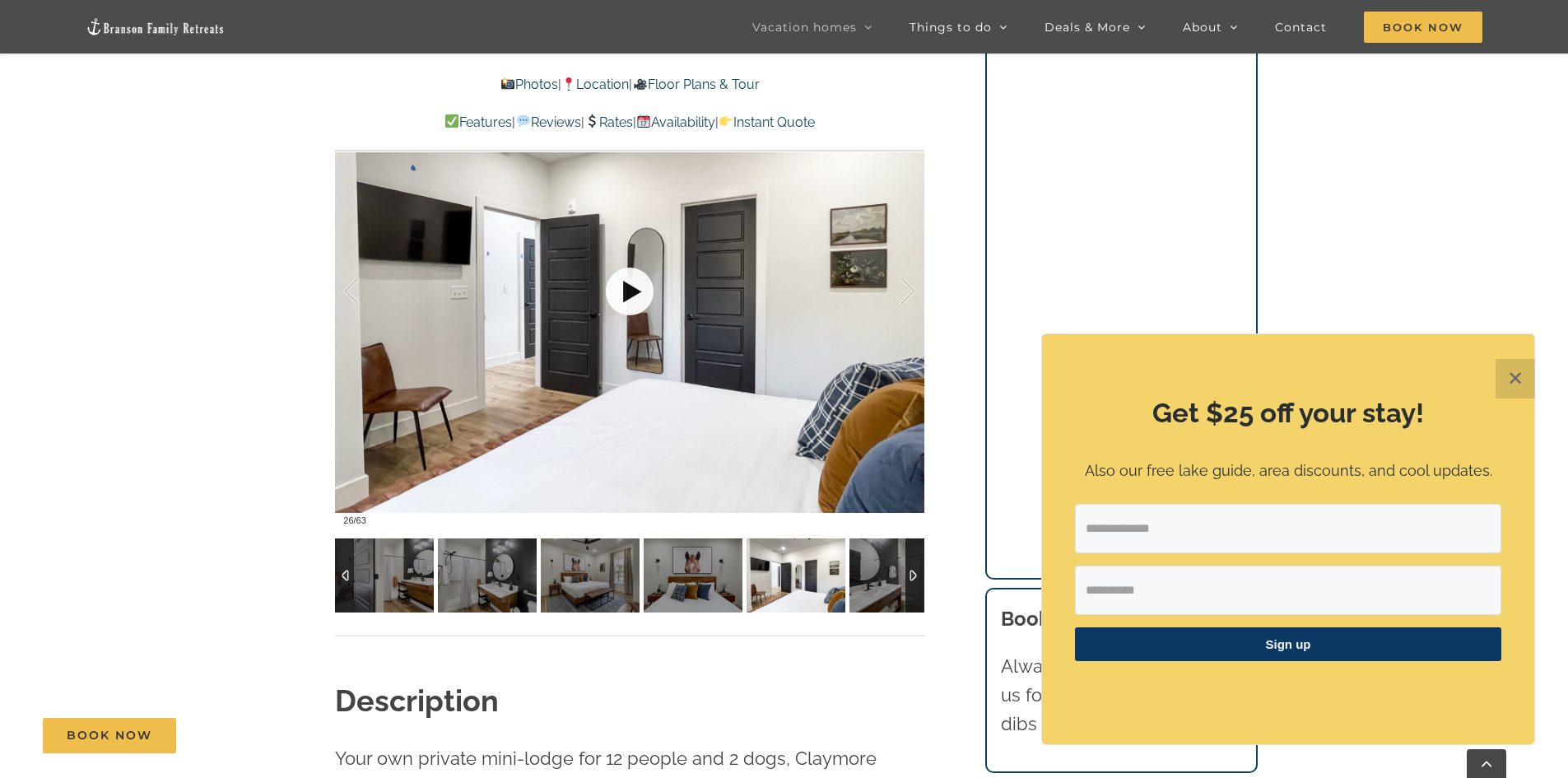
click at [628, 287] on link at bounding box center [629, 291] width 66 height 66
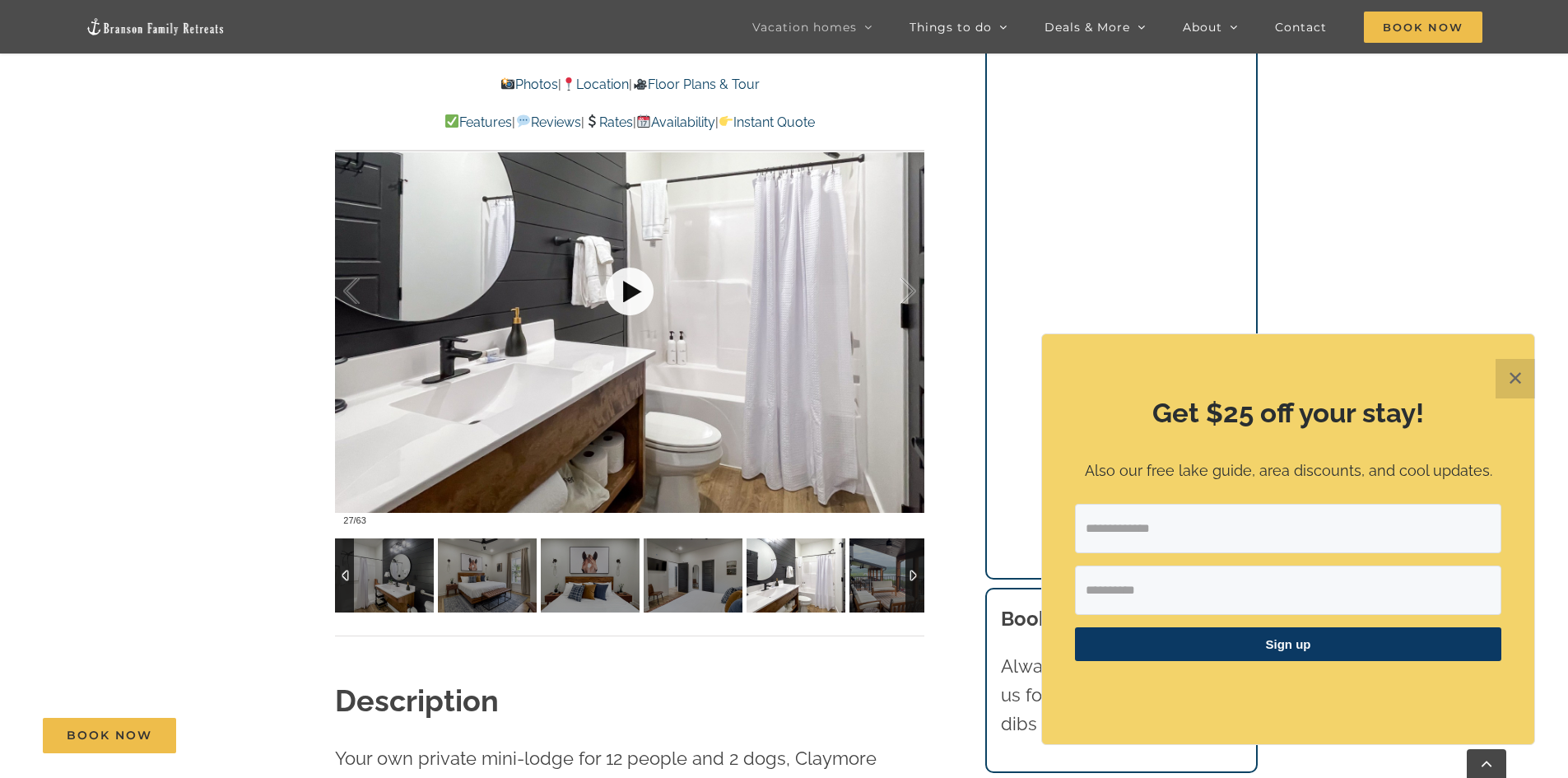
click at [628, 287] on link at bounding box center [629, 291] width 66 height 66
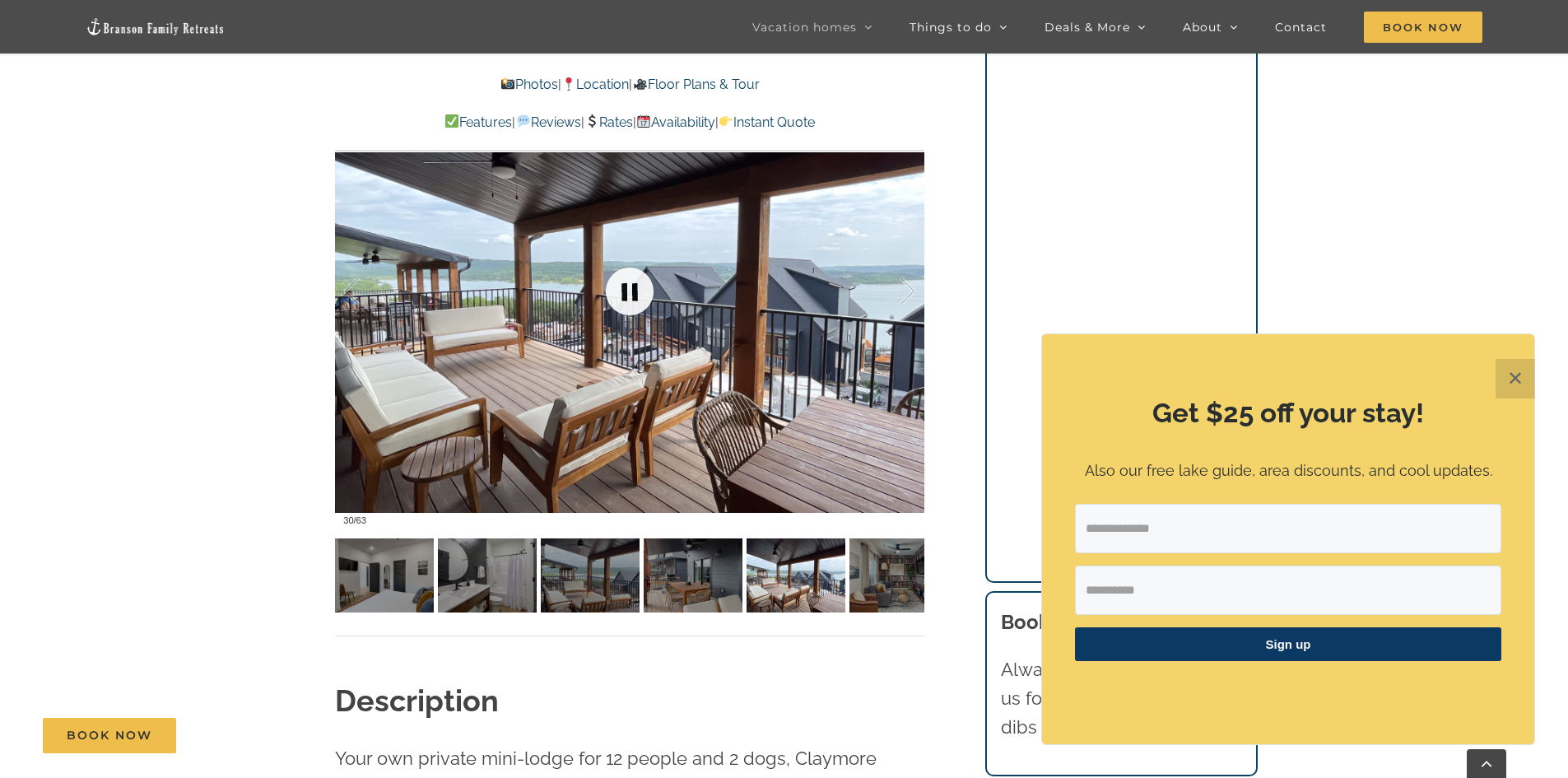
click at [627, 321] on link at bounding box center [629, 291] width 66 height 66
click at [634, 299] on link at bounding box center [629, 291] width 66 height 66
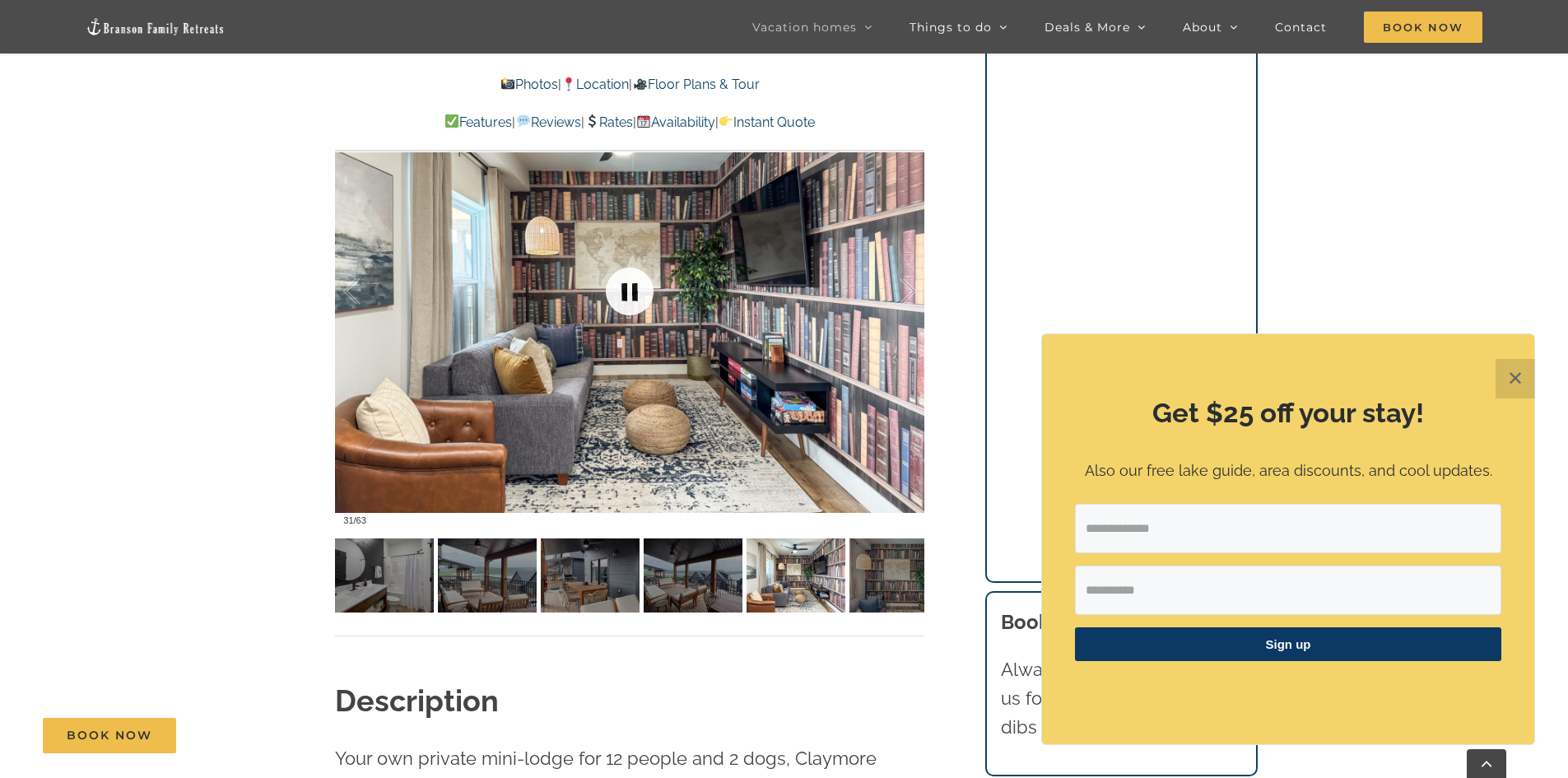
click at [634, 299] on link at bounding box center [629, 291] width 66 height 66
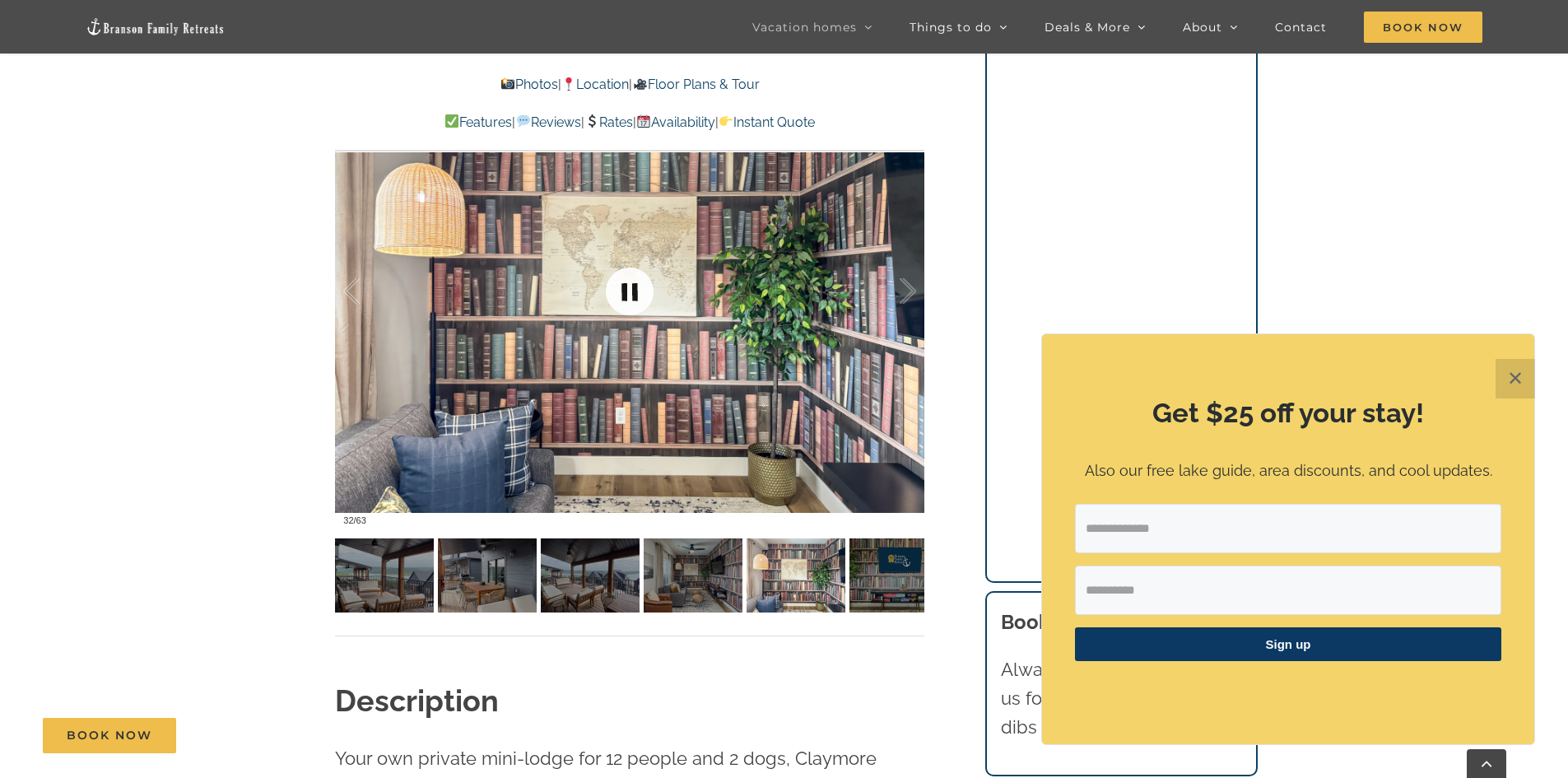
click at [634, 299] on link at bounding box center [629, 291] width 66 height 66
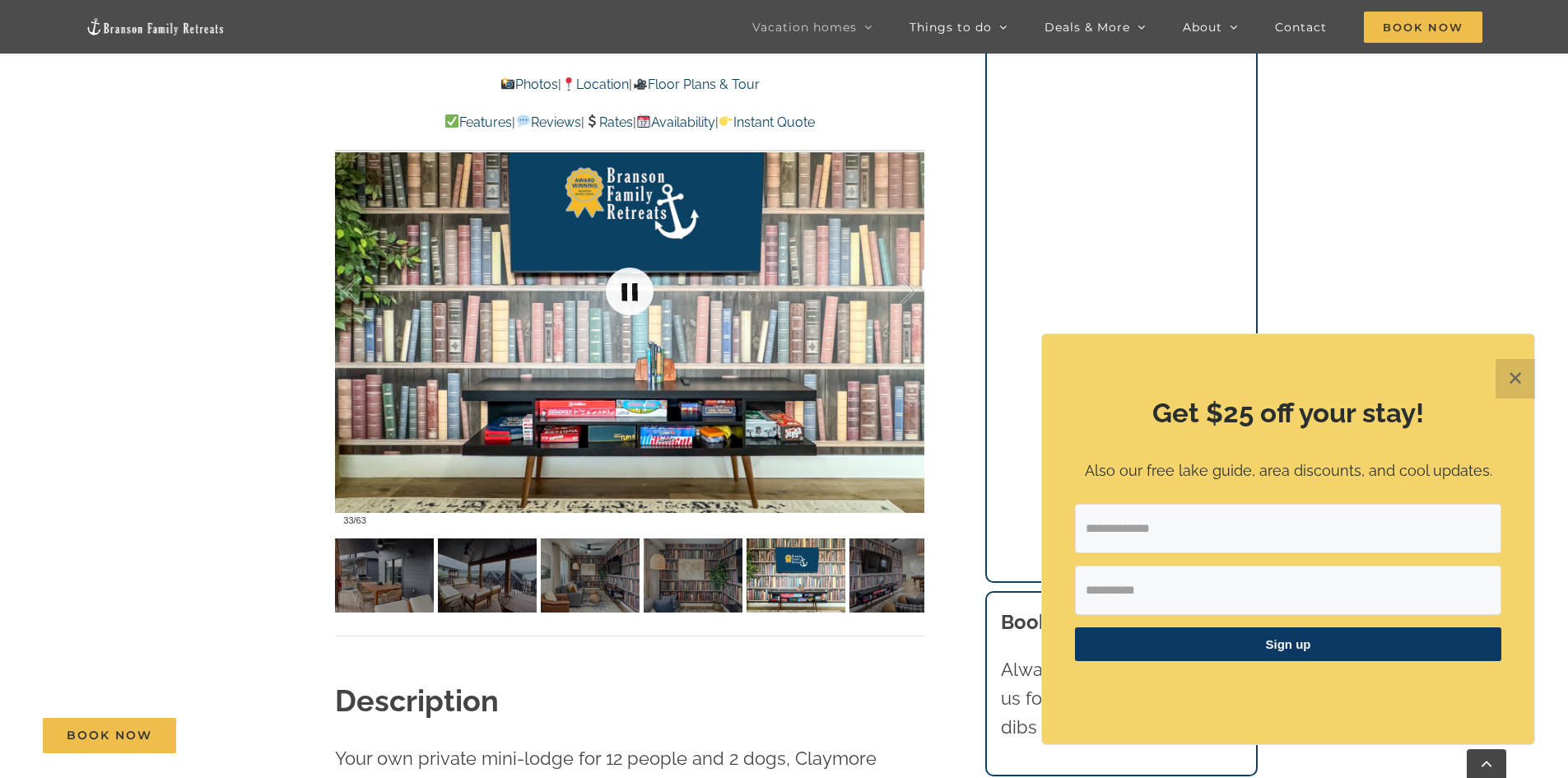
click at [634, 299] on link at bounding box center [629, 291] width 66 height 66
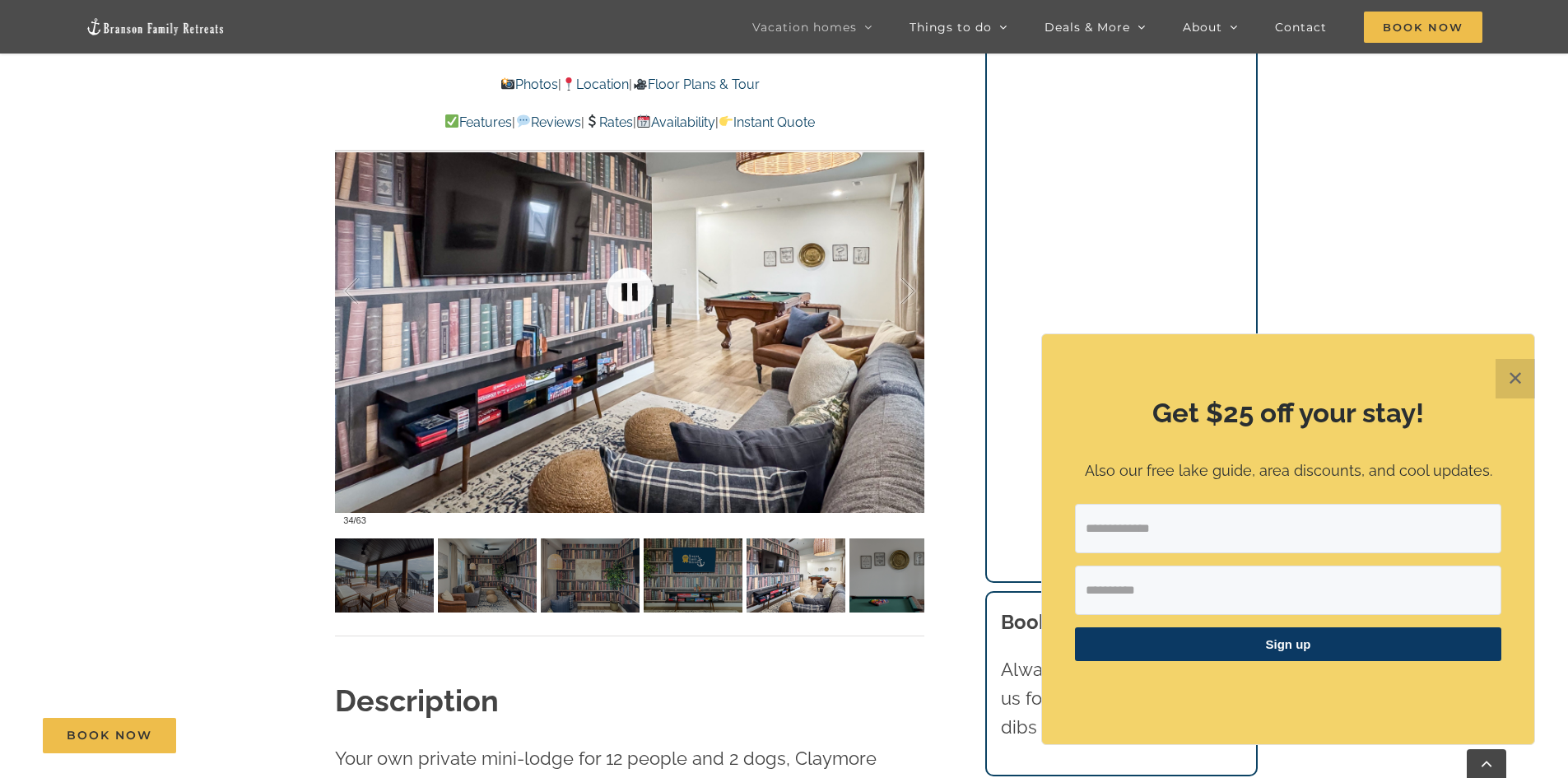
click at [634, 299] on link at bounding box center [629, 291] width 66 height 66
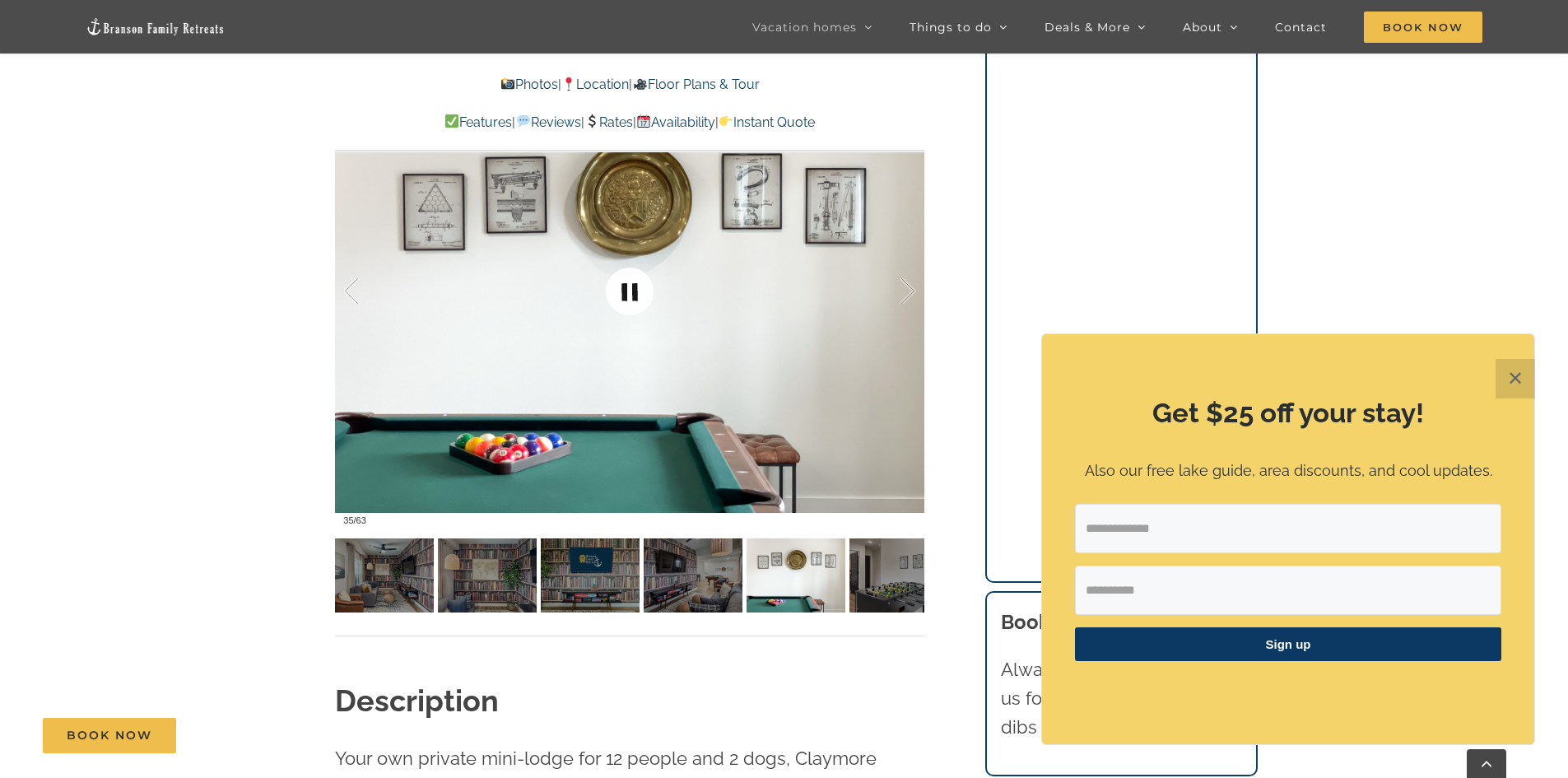
click at [634, 299] on link at bounding box center [629, 291] width 66 height 66
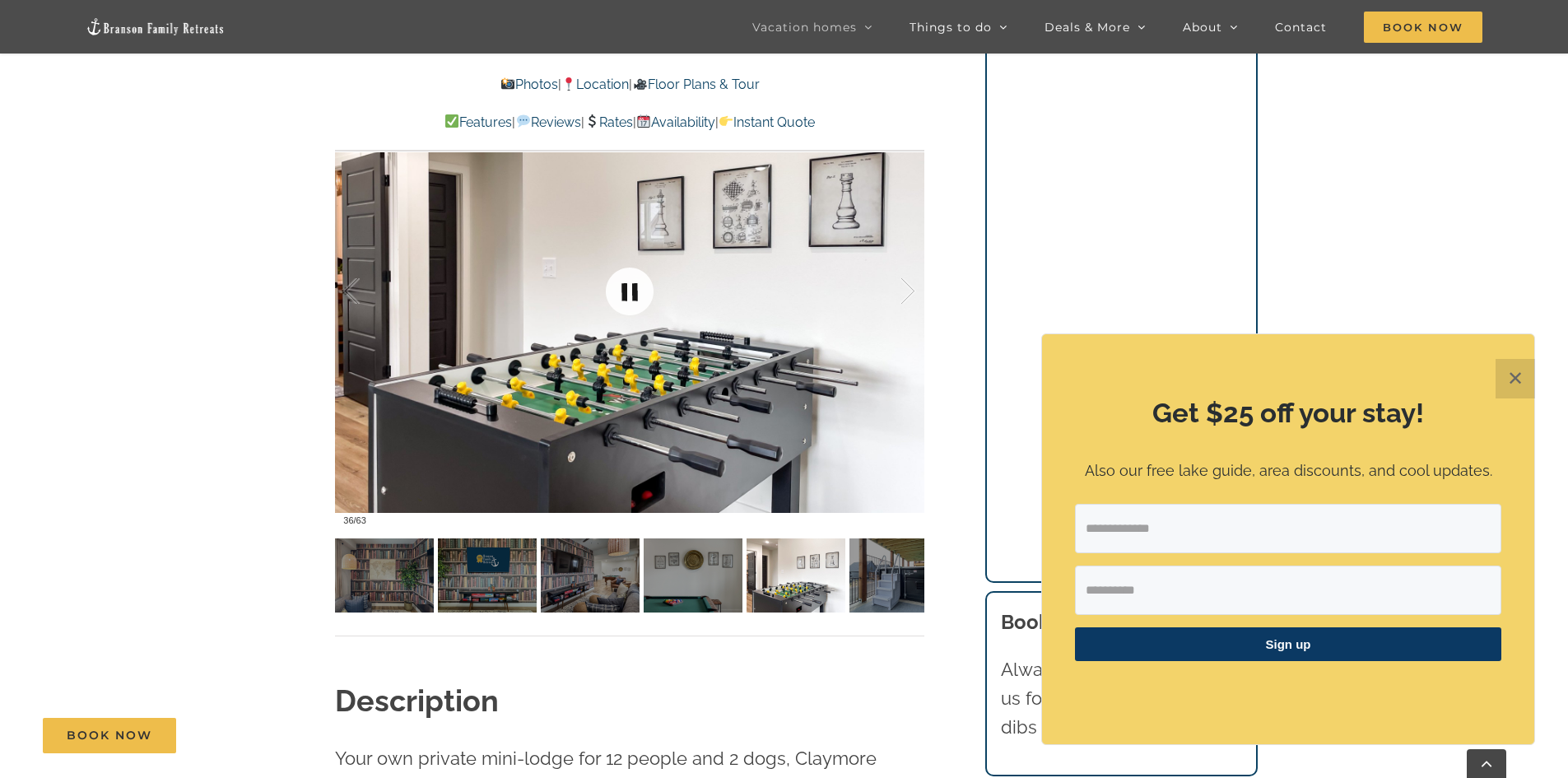
click at [634, 299] on link at bounding box center [629, 291] width 66 height 66
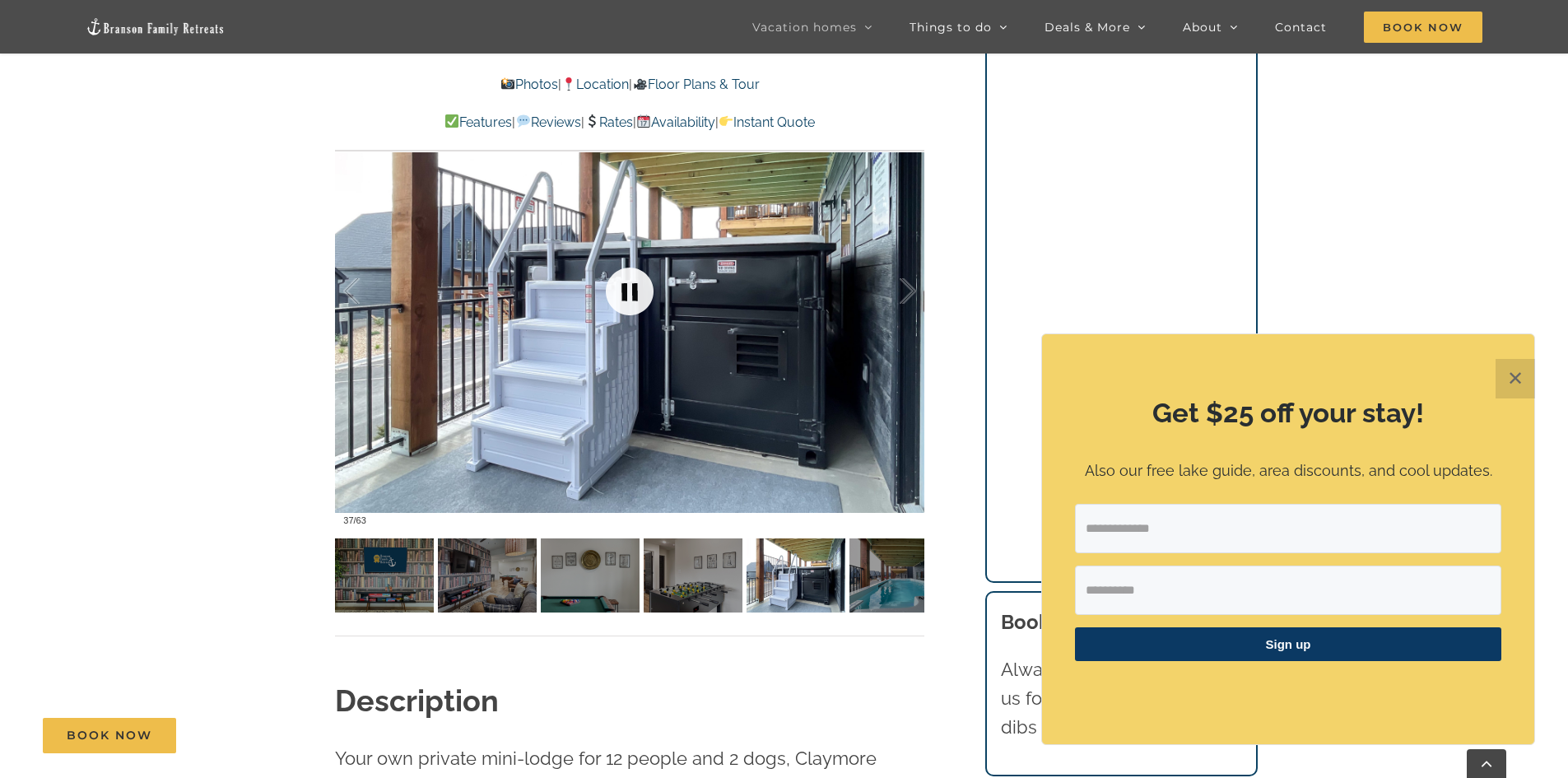
click at [634, 299] on link at bounding box center [629, 291] width 66 height 66
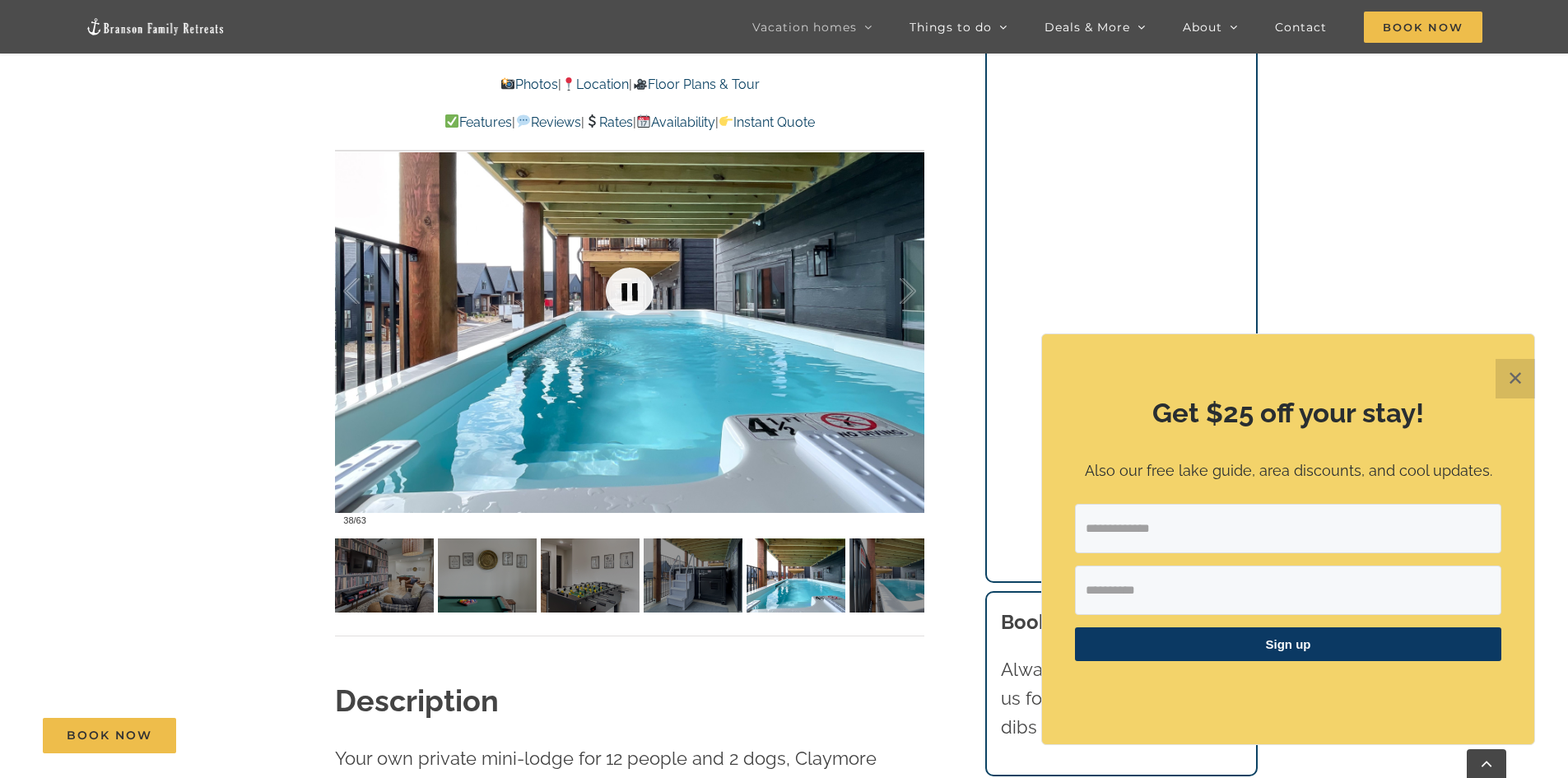
click at [634, 299] on link at bounding box center [629, 291] width 66 height 66
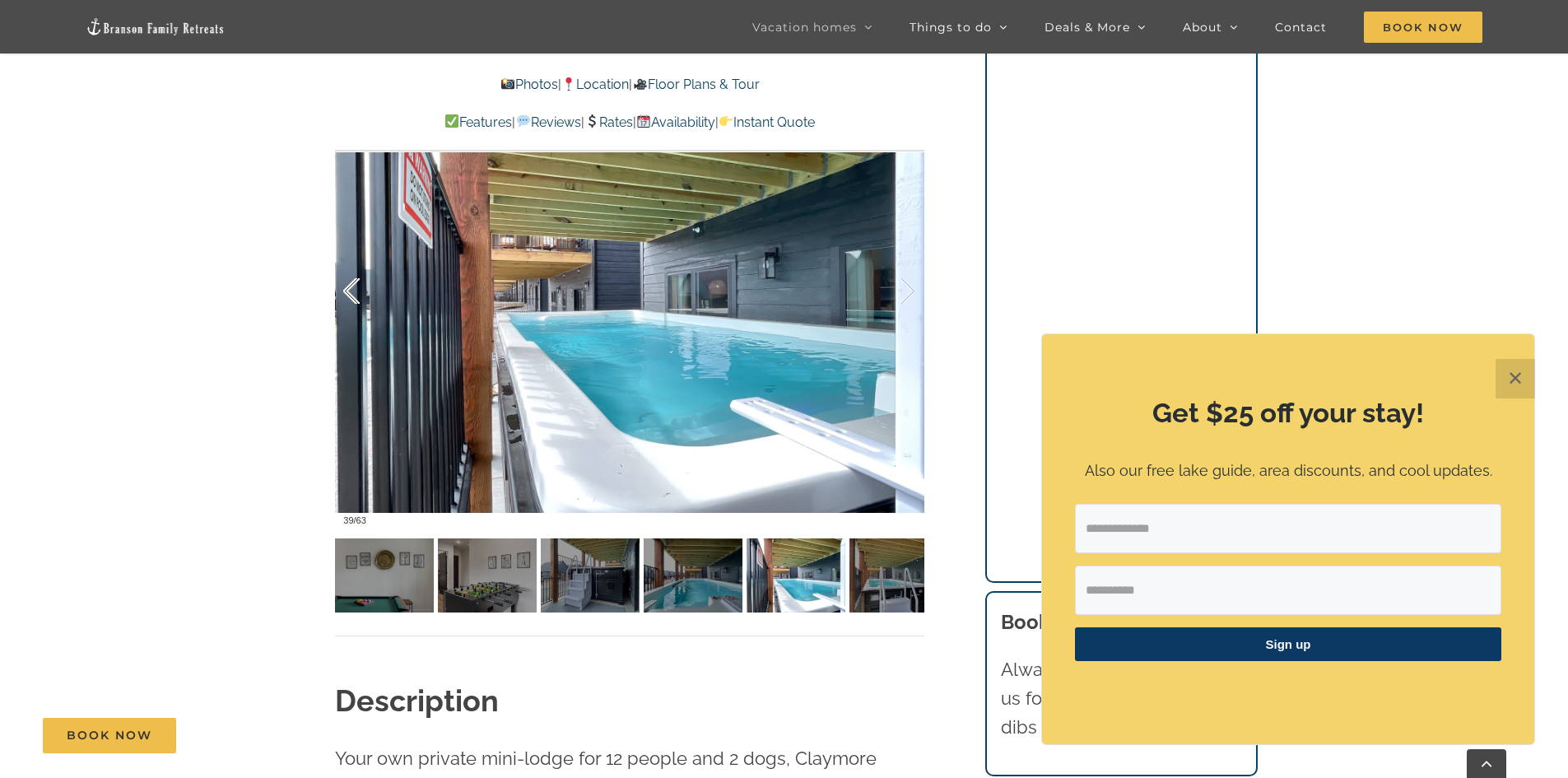
click at [355, 287] on div at bounding box center [368, 291] width 51 height 102
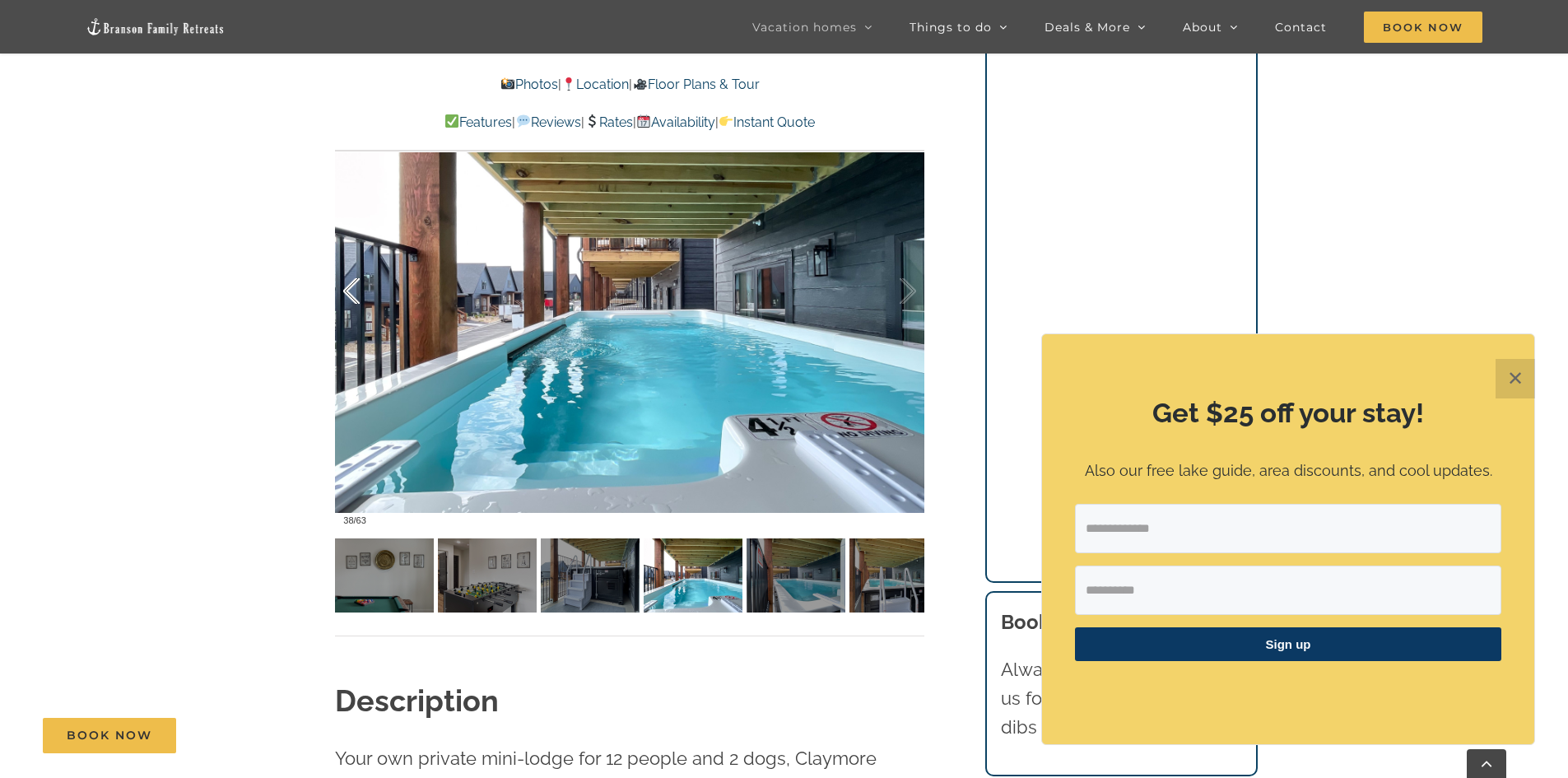
click at [358, 287] on div at bounding box center [368, 291] width 51 height 102
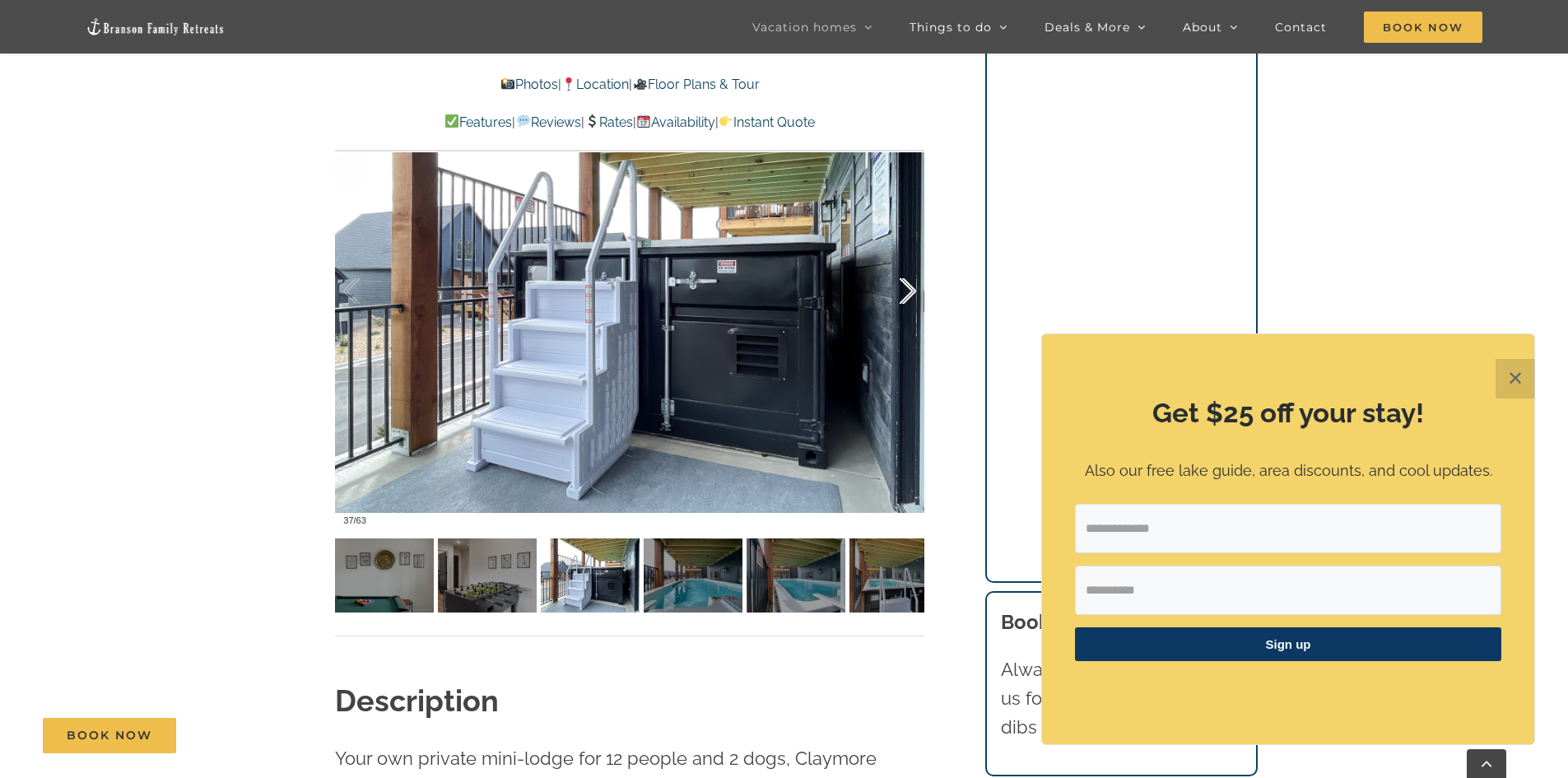
click at [881, 296] on div at bounding box center [891, 291] width 51 height 102
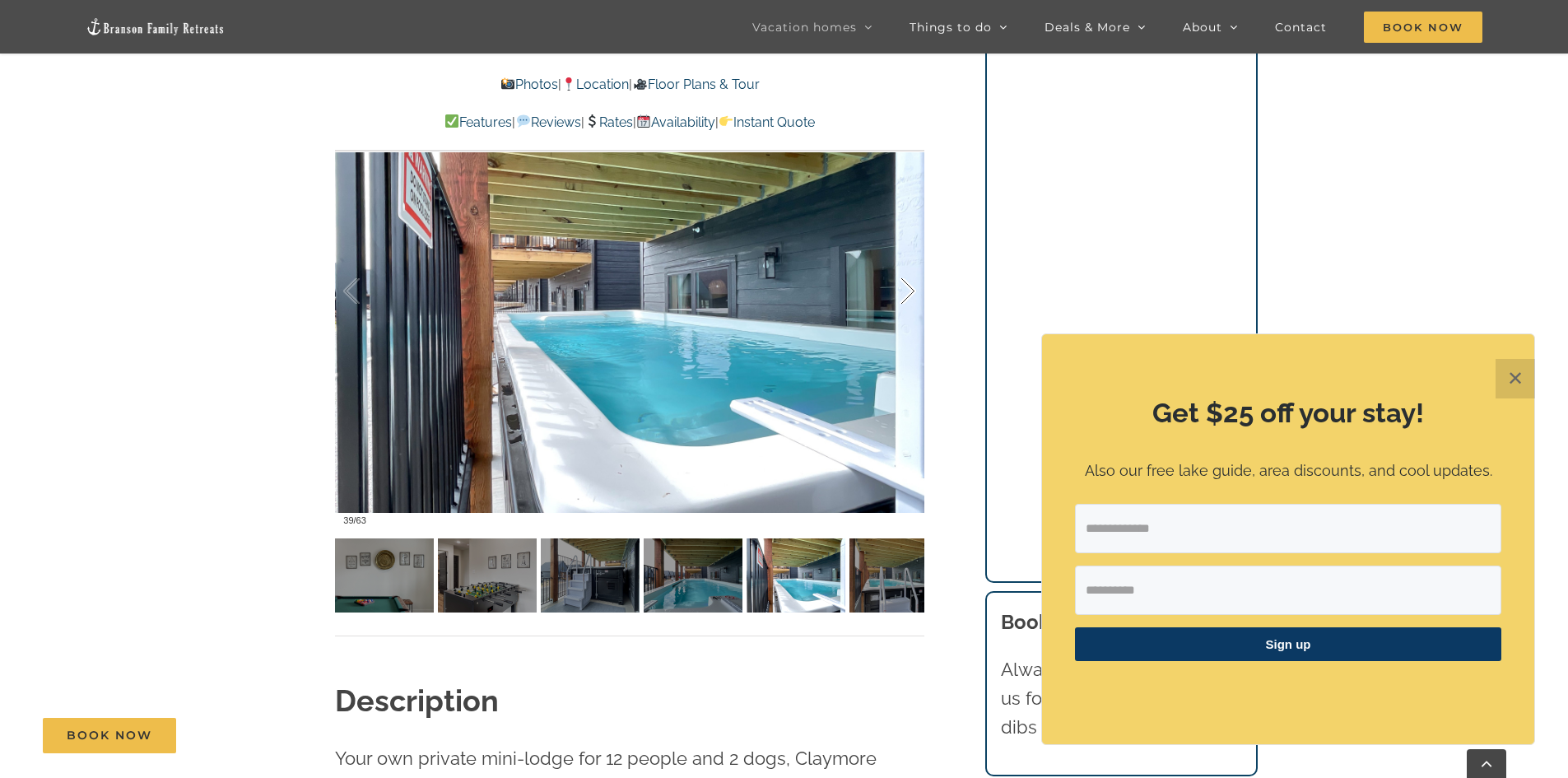
click at [881, 296] on div at bounding box center [891, 291] width 51 height 102
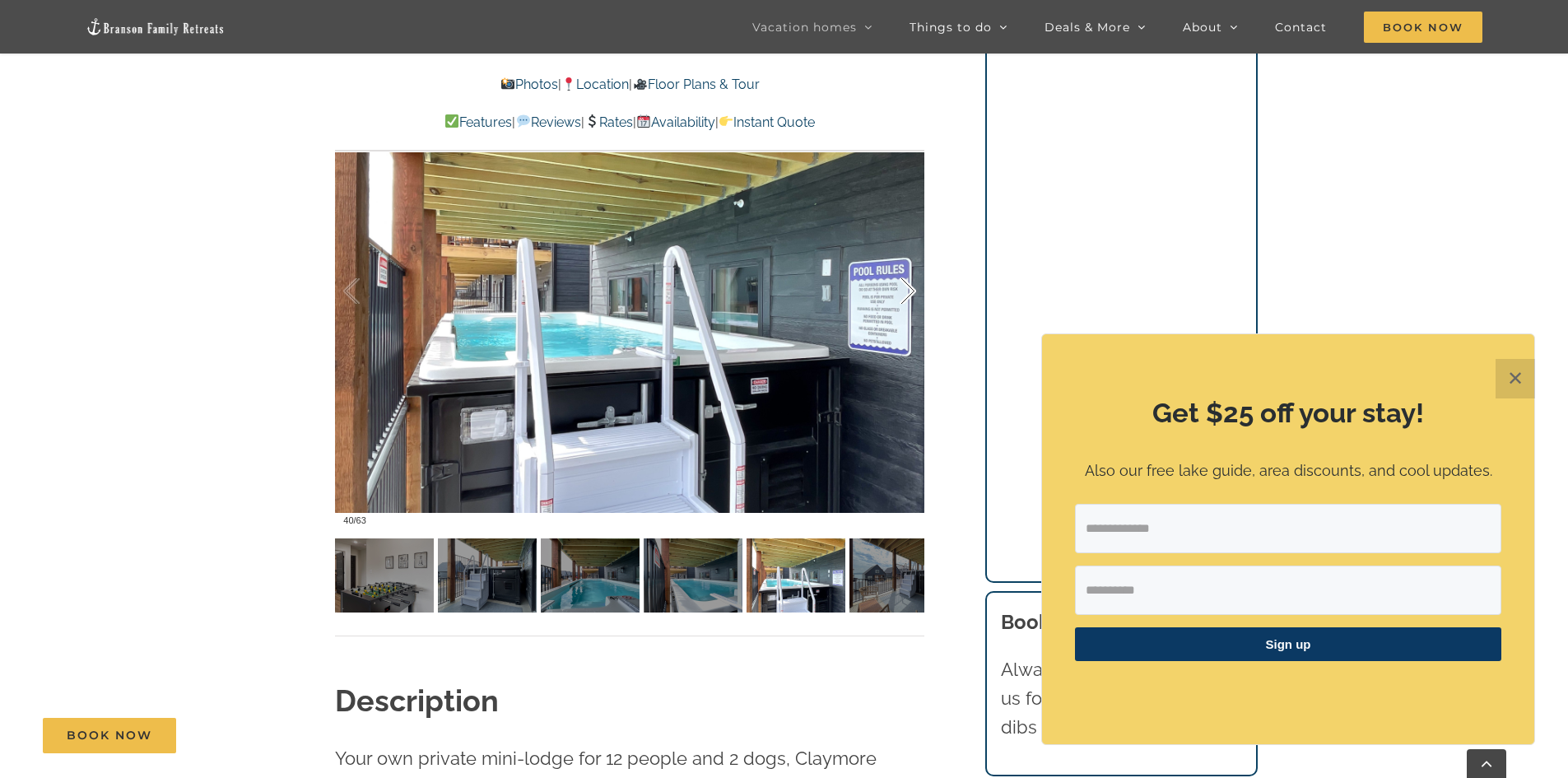
click at [881, 296] on div at bounding box center [891, 291] width 51 height 102
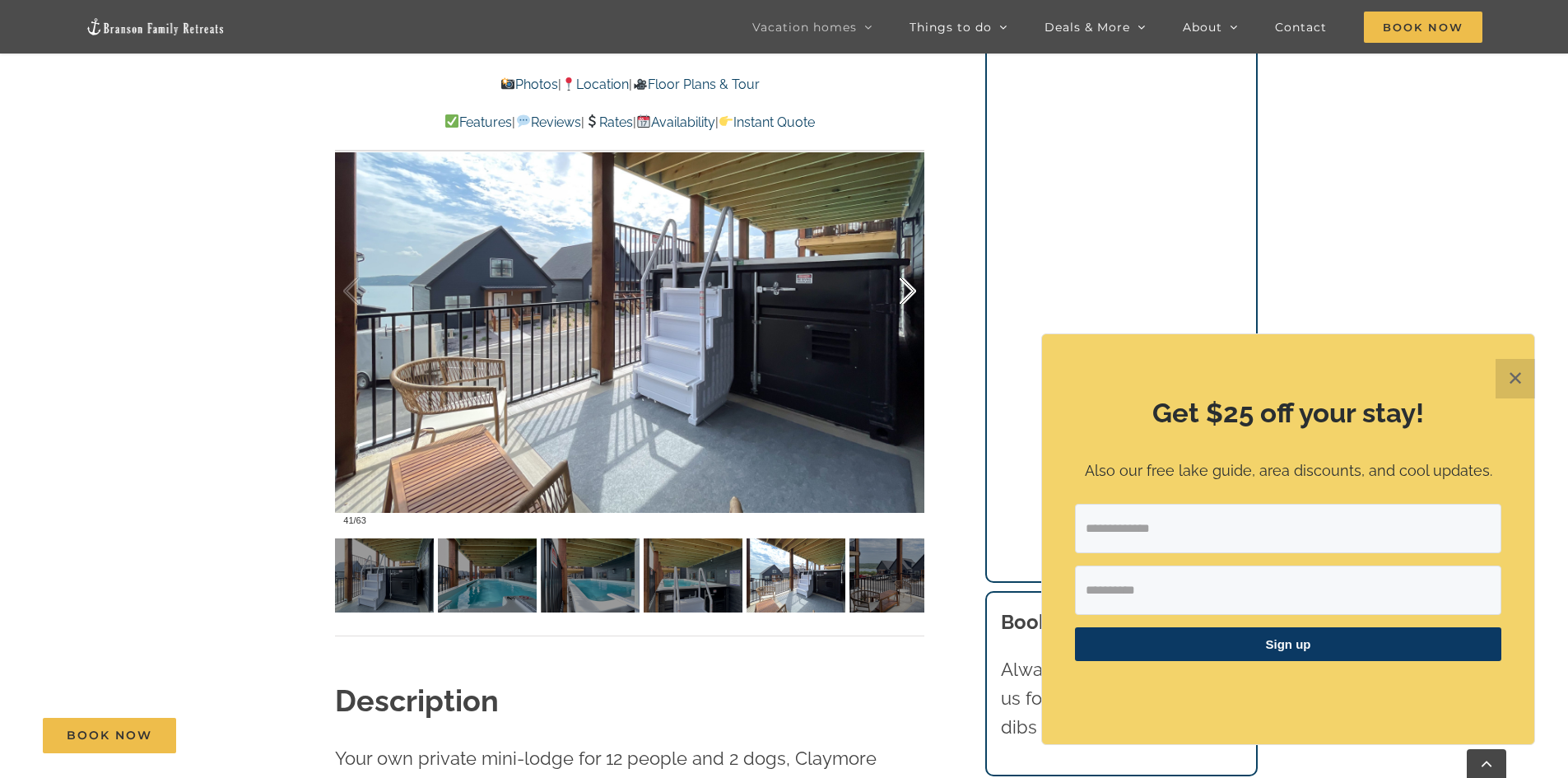
click at [906, 292] on div at bounding box center [891, 291] width 51 height 102
click at [906, 291] on div at bounding box center [891, 291] width 51 height 102
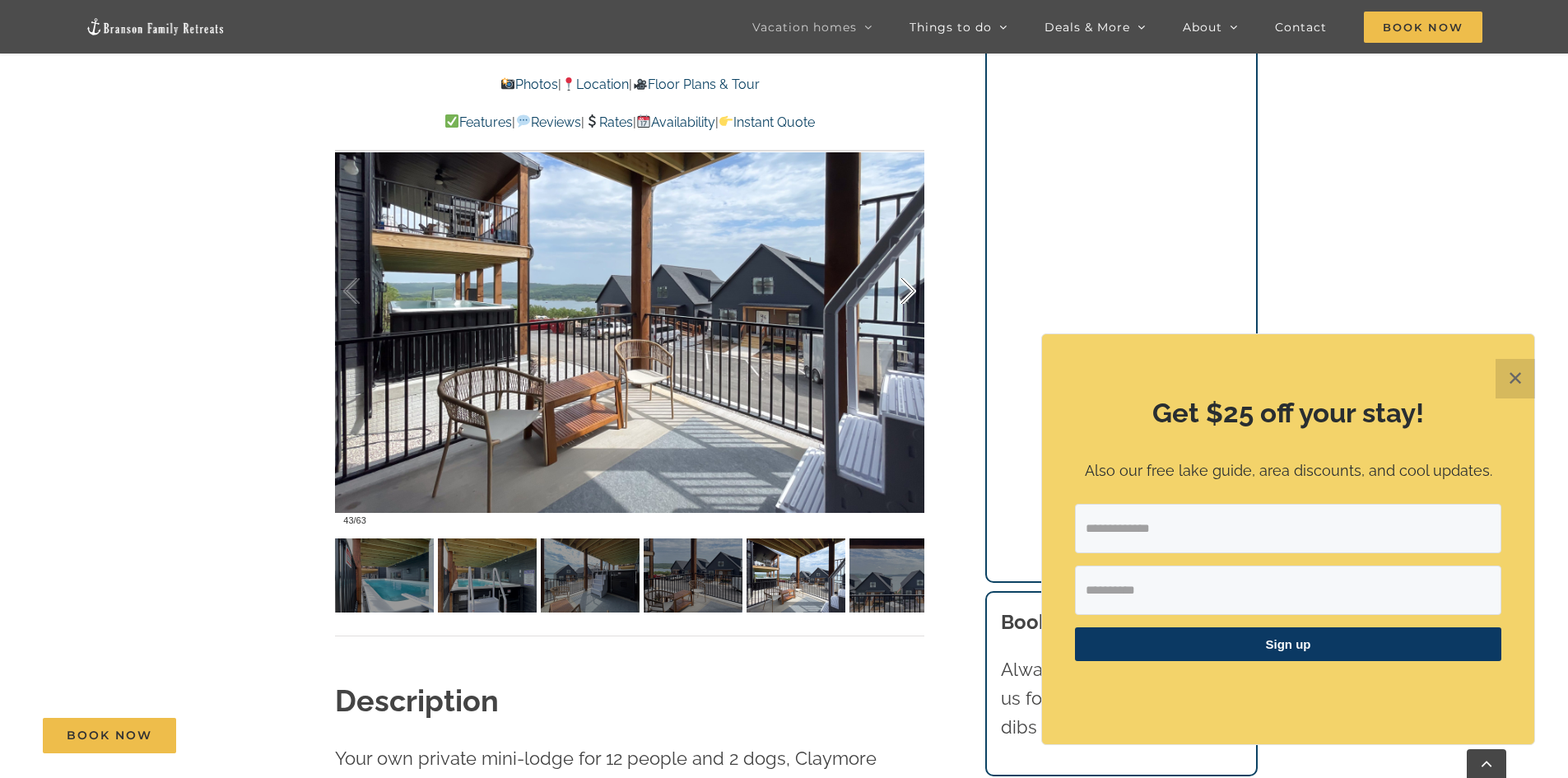
click at [901, 291] on div at bounding box center [891, 291] width 51 height 102
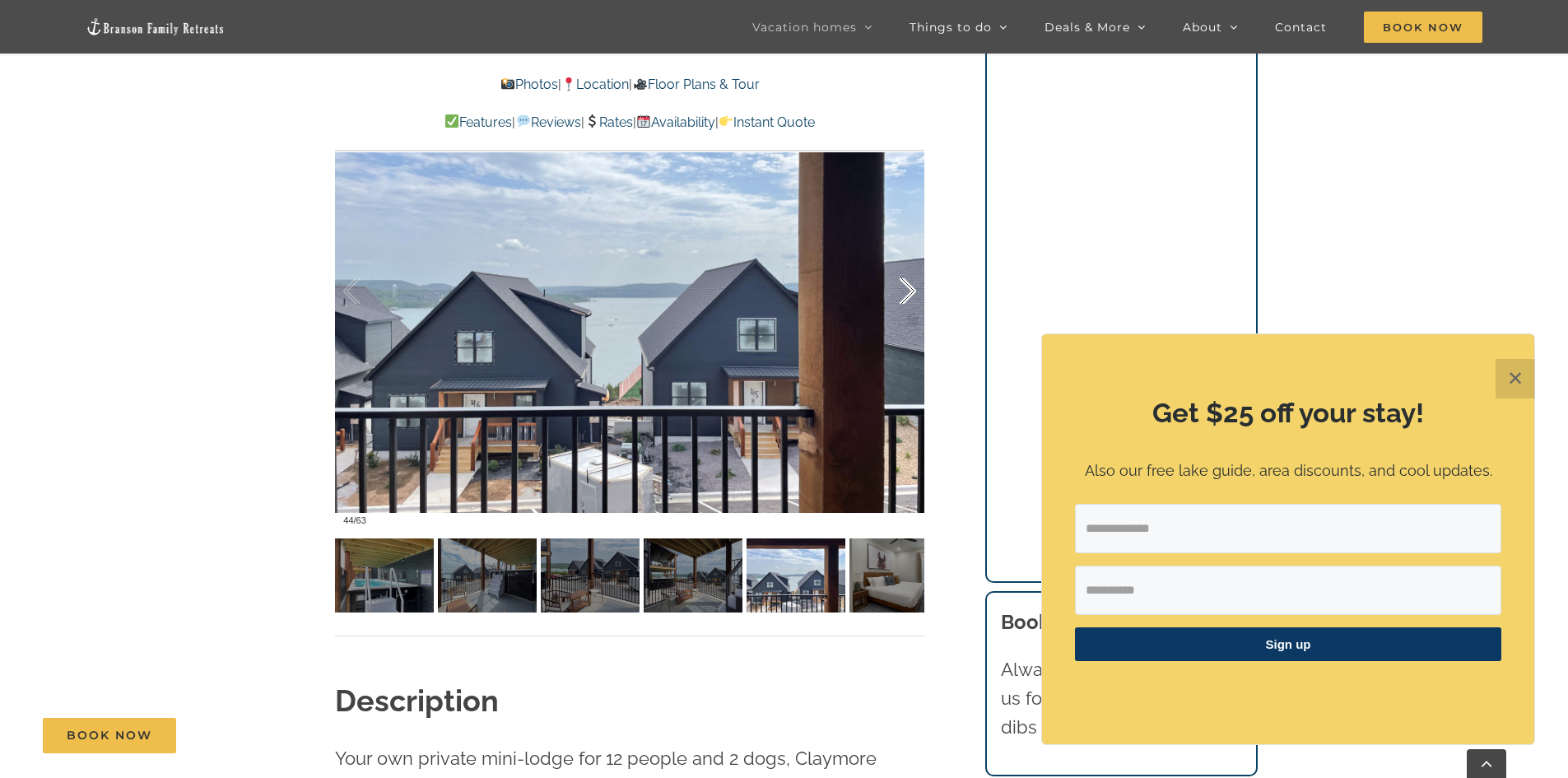
click at [903, 289] on div at bounding box center [891, 291] width 51 height 102
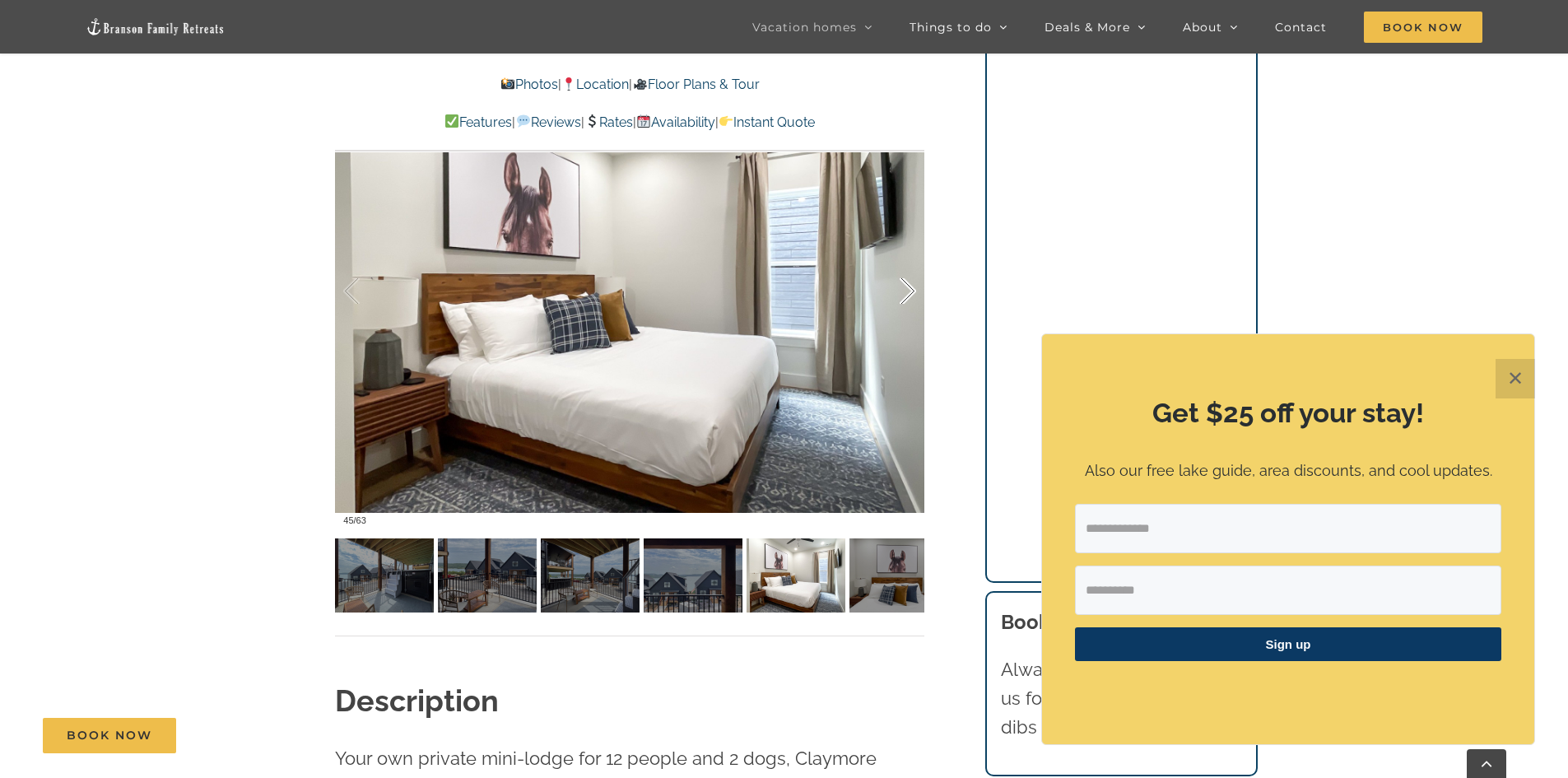
click at [903, 289] on div at bounding box center [891, 291] width 51 height 102
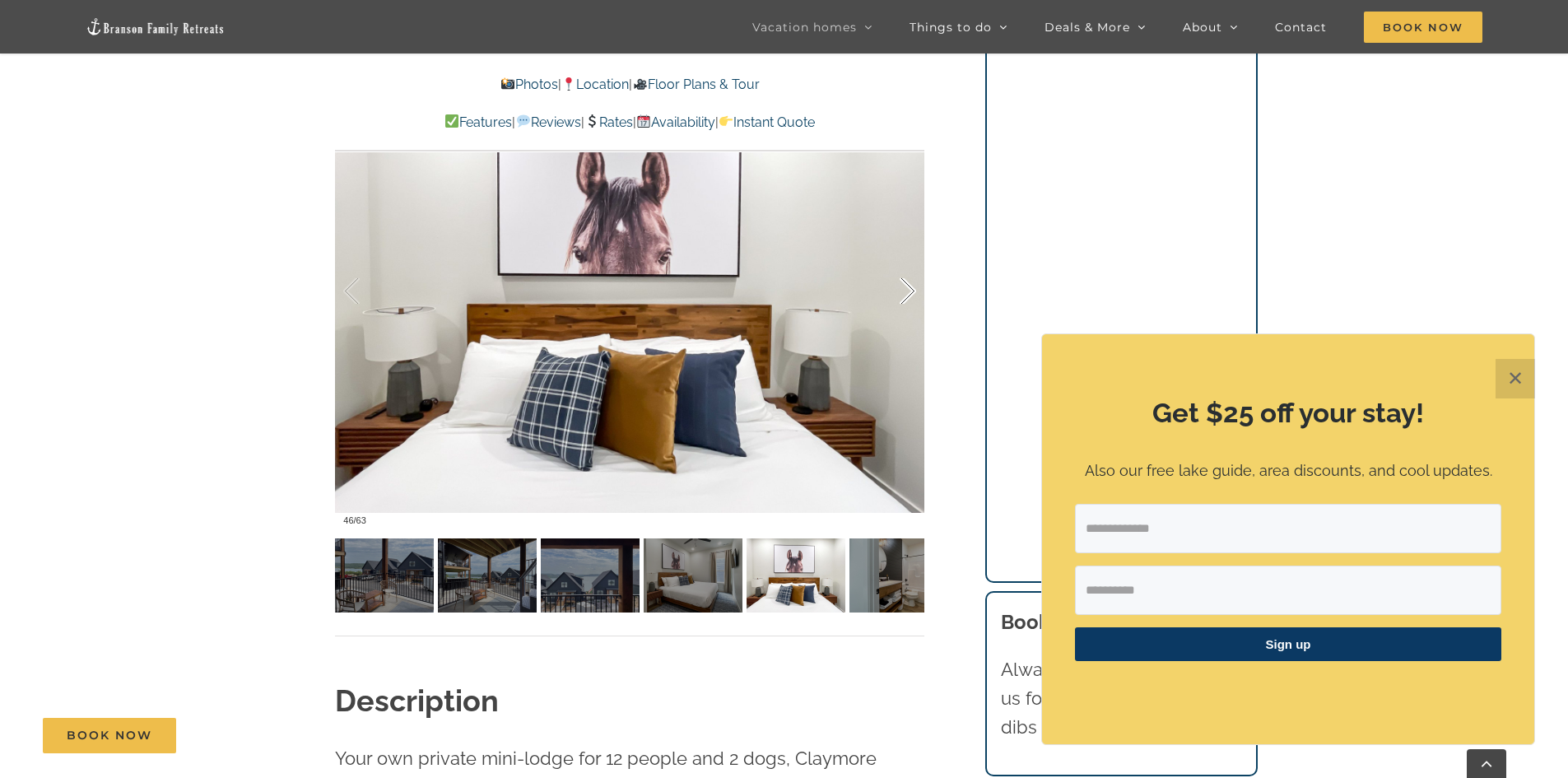
click at [903, 289] on div at bounding box center [891, 291] width 51 height 102
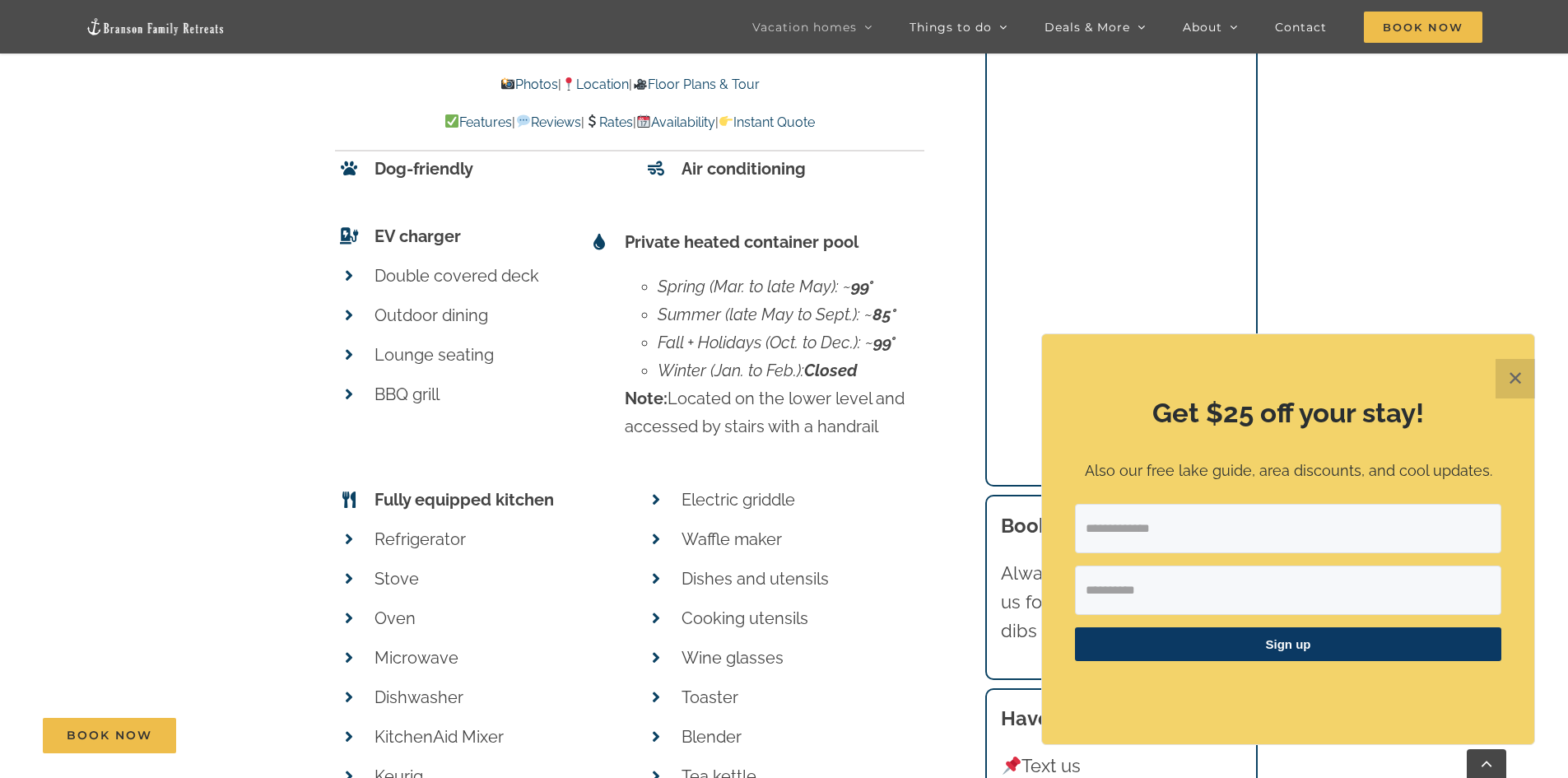
scroll to position [8150, 0]
